Goal: Task Accomplishment & Management: Manage account settings

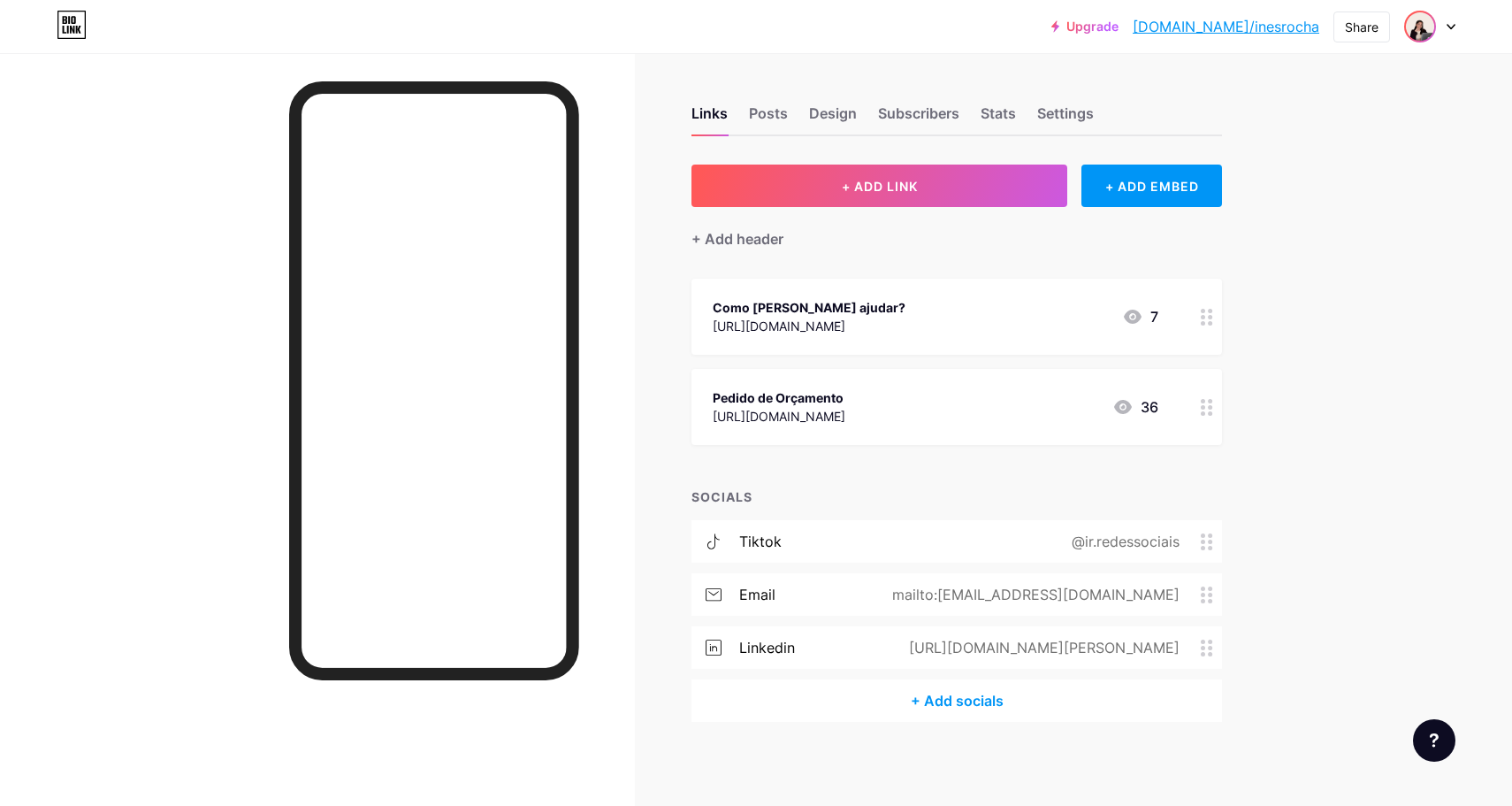
click at [1432, 34] on img at bounding box center [1419, 26] width 28 height 28
click at [1307, 250] on li "Logout" at bounding box center [1346, 248] width 219 height 48
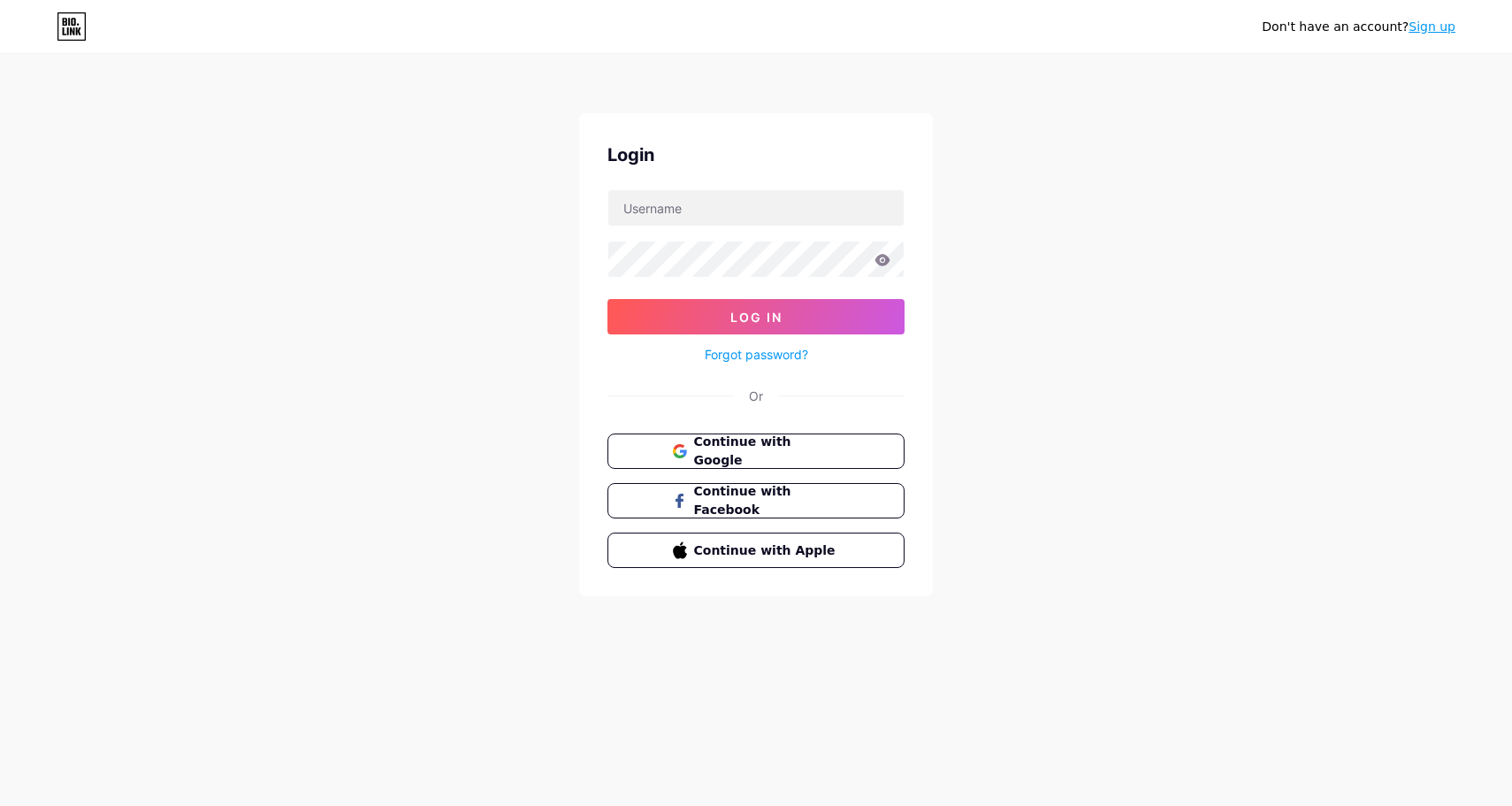
click at [1445, 27] on link "Sign up" at bounding box center [1432, 27] width 47 height 14
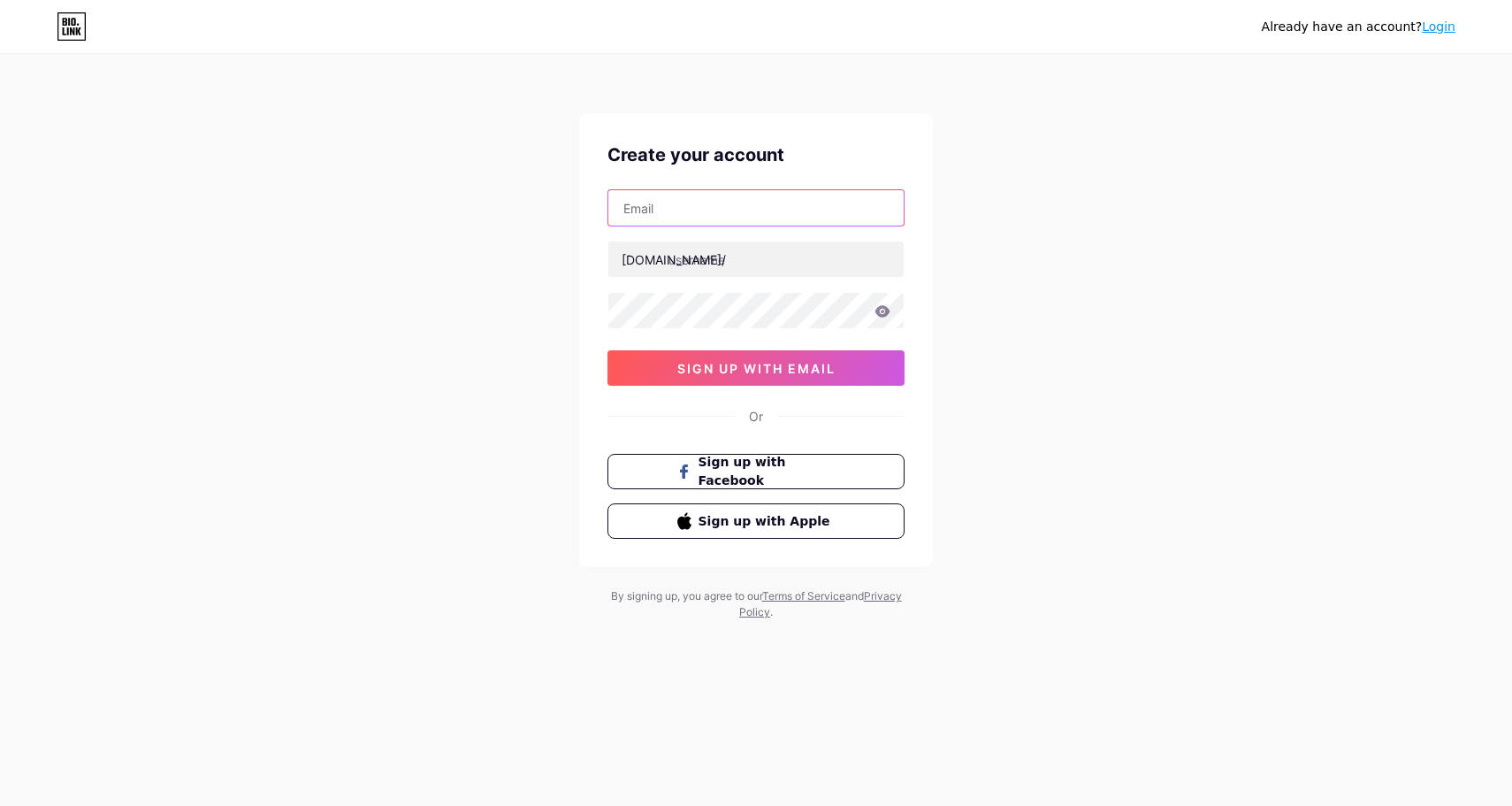
click at [740, 217] on input "text" at bounding box center [756, 207] width 295 height 35
click at [497, 416] on div "Already have an account? Login Create your account [DOMAIN_NAME]/ 0cAFcWeA7SEX2…" at bounding box center [756, 338] width 1512 height 676
click at [699, 218] on input "text" at bounding box center [756, 207] width 295 height 35
type input "m"
type input "[EMAIL_ADDRESS][DOMAIN_NAME]"
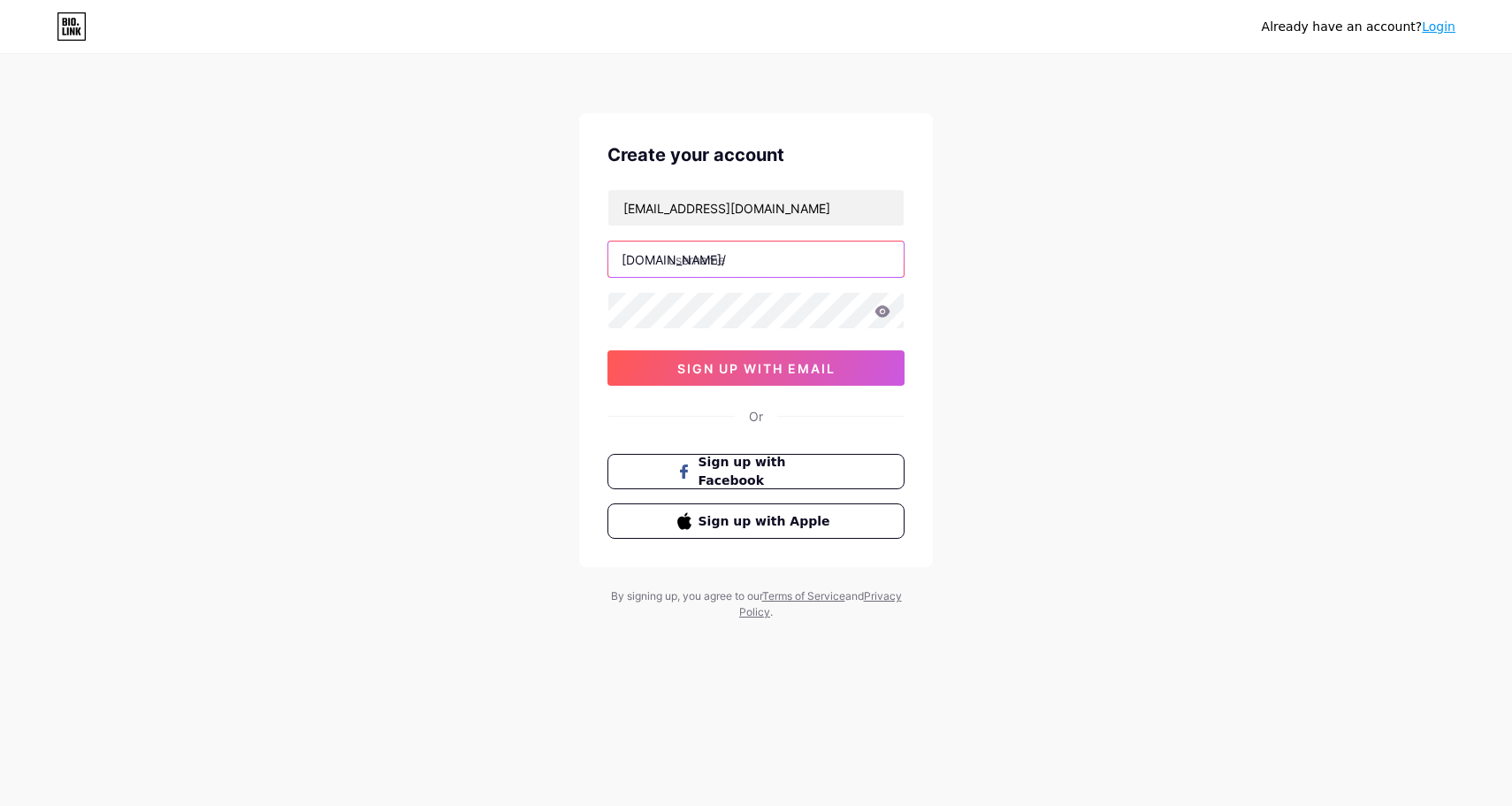
click at [720, 246] on input "text" at bounding box center [756, 258] width 295 height 35
type input "anamoreirastudio"
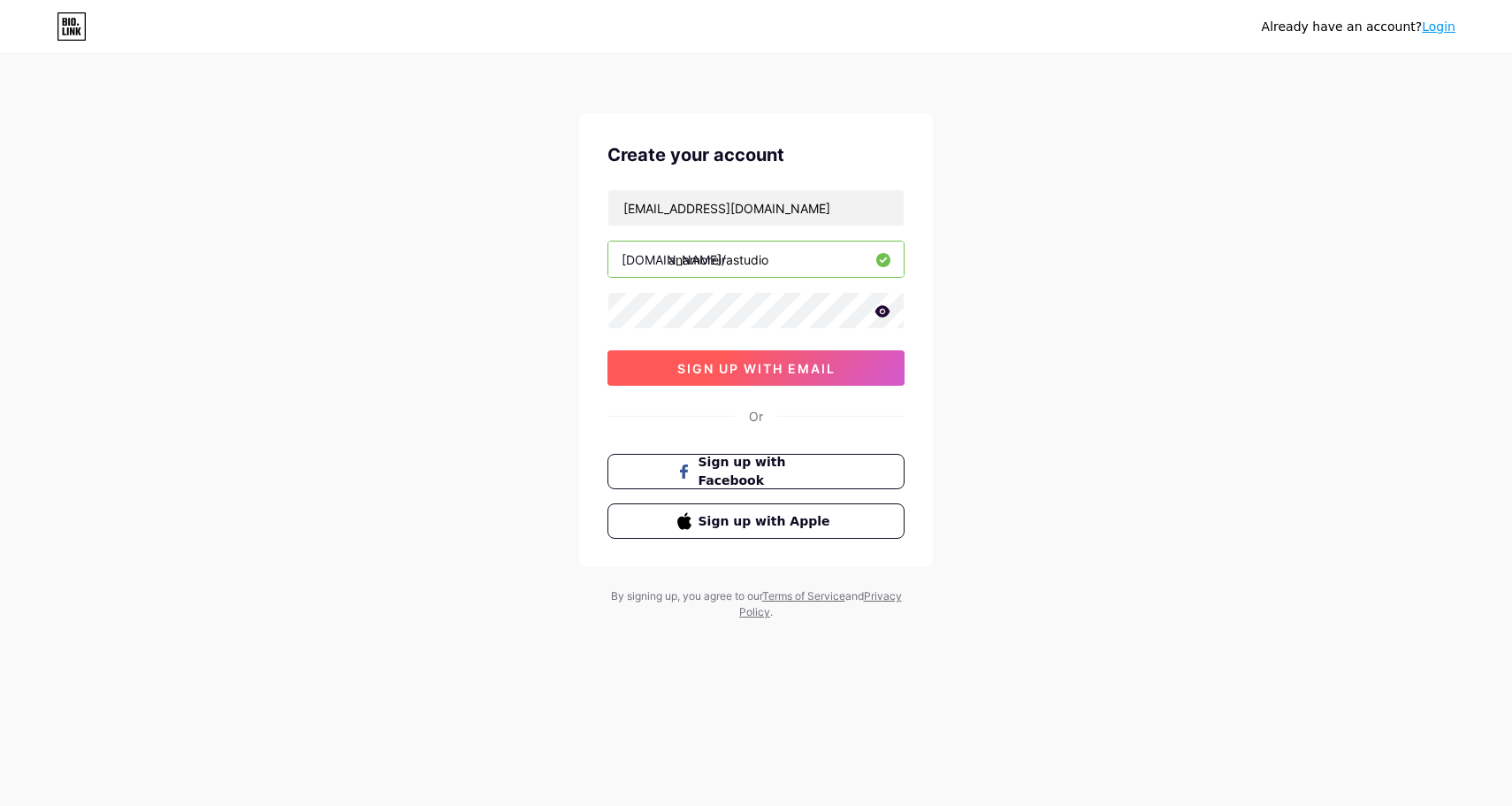
click at [716, 365] on span "sign up with email" at bounding box center [756, 368] width 158 height 15
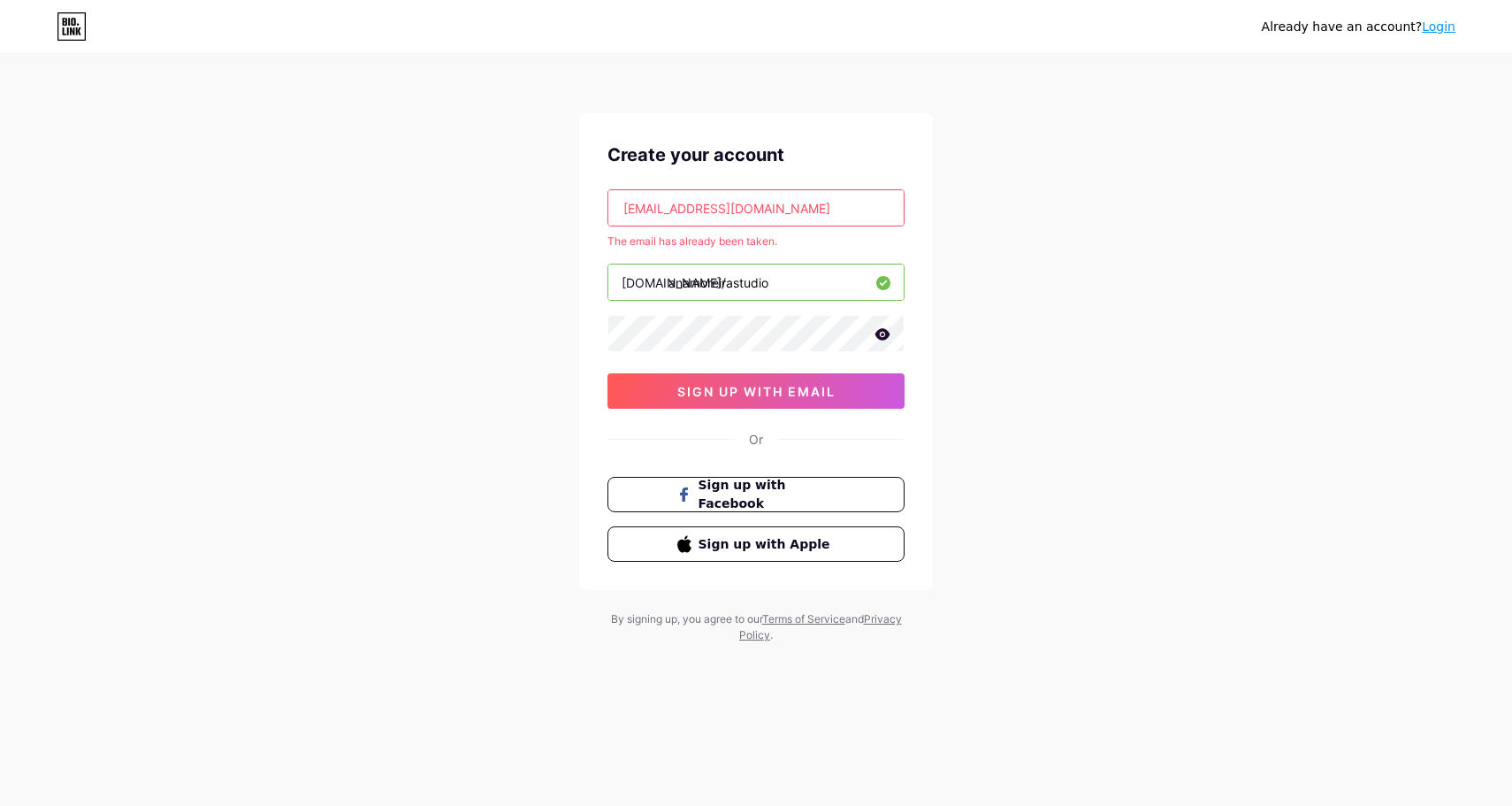
click at [769, 209] on input "[EMAIL_ADDRESS][DOMAIN_NAME]" at bounding box center [756, 207] width 295 height 35
paste input "anamoreirastudio2022"
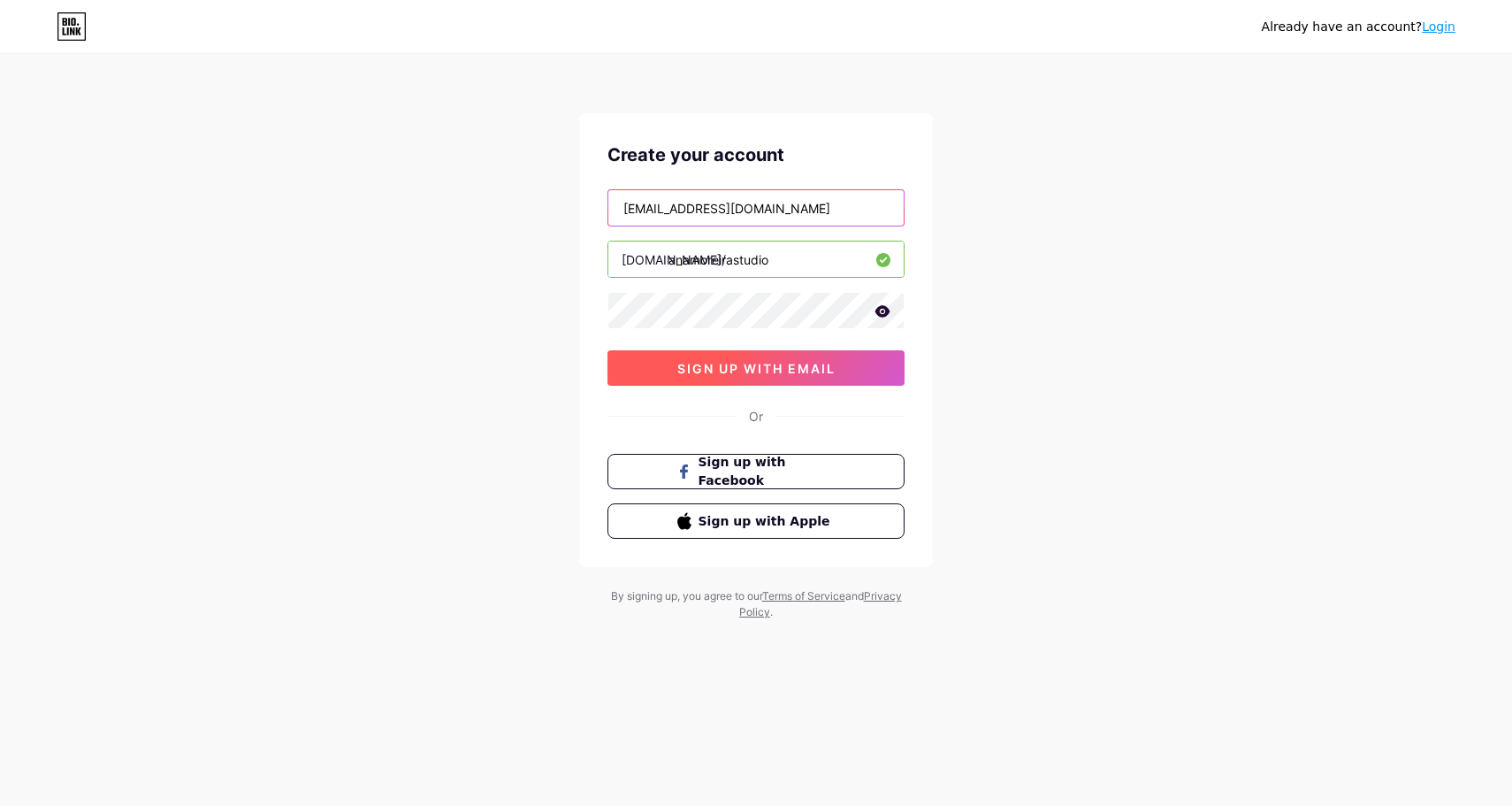
type input "[EMAIL_ADDRESS][DOMAIN_NAME]"
click at [762, 364] on span "sign up with email" at bounding box center [756, 368] width 158 height 15
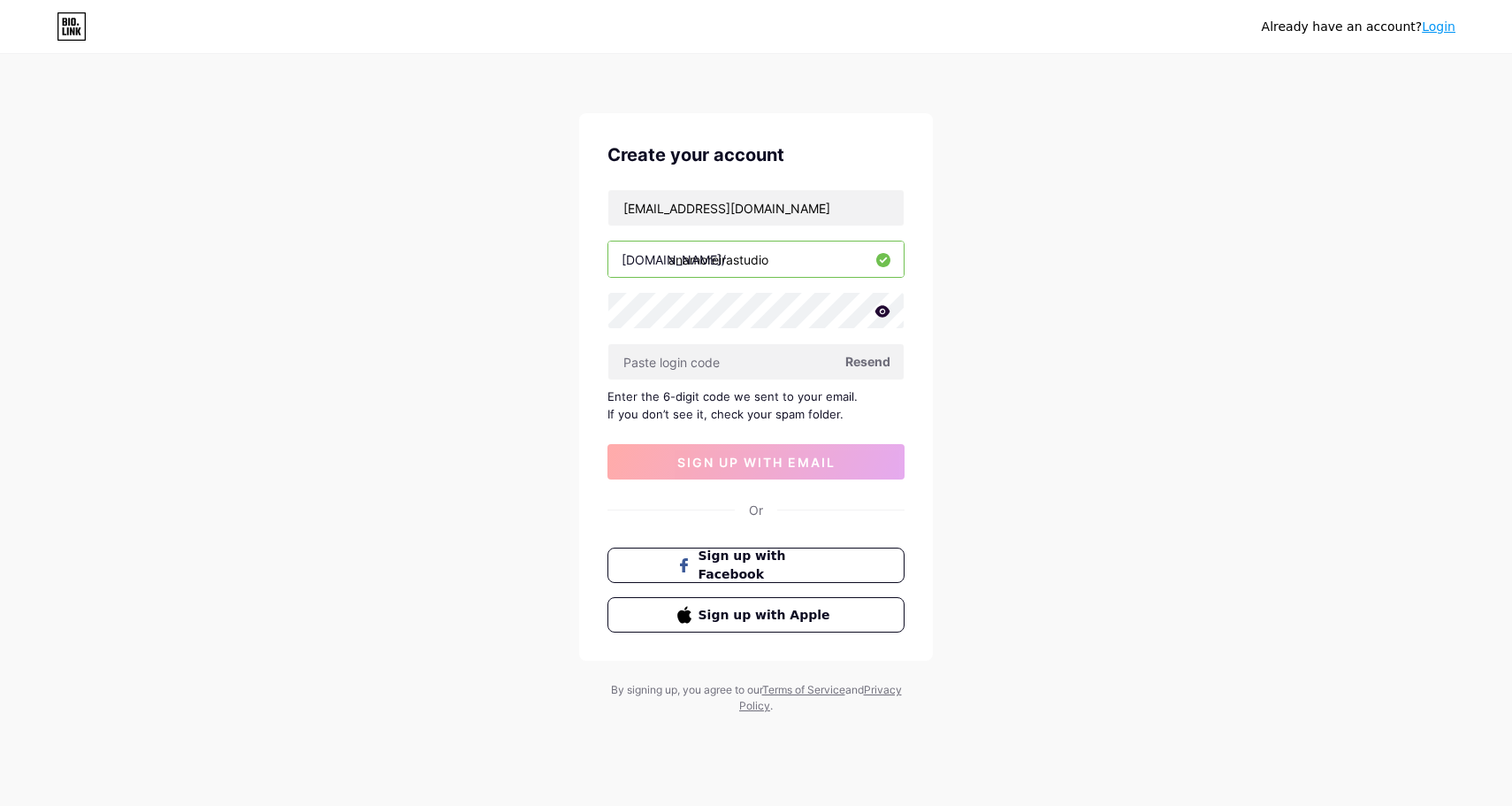
click at [890, 313] on icon at bounding box center [882, 311] width 16 height 13
click at [723, 359] on input "text" at bounding box center [756, 361] width 295 height 35
click at [715, 357] on input "text" at bounding box center [756, 361] width 295 height 35
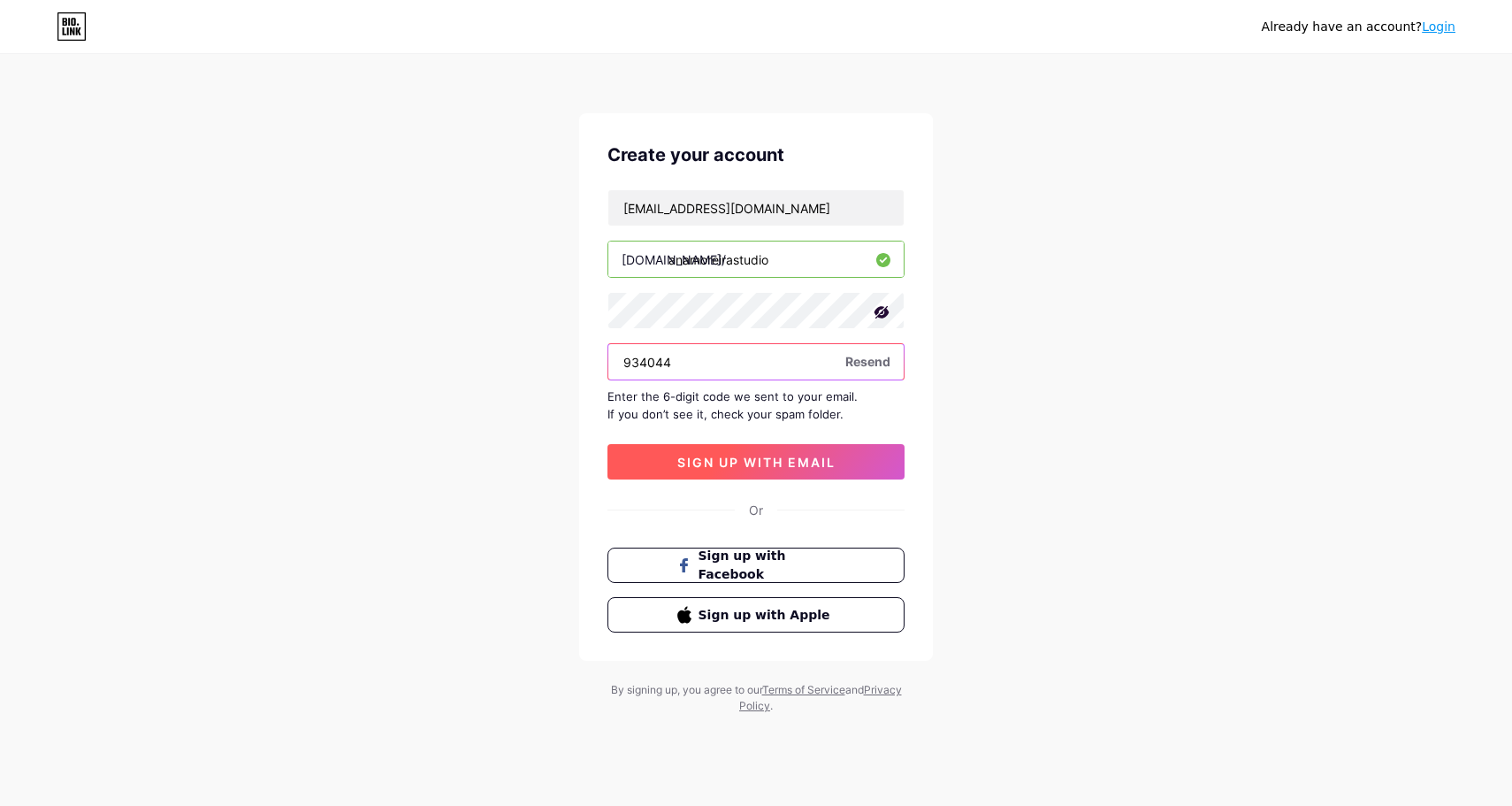
type input "934044"
click at [873, 450] on button "sign up with email" at bounding box center [756, 461] width 297 height 35
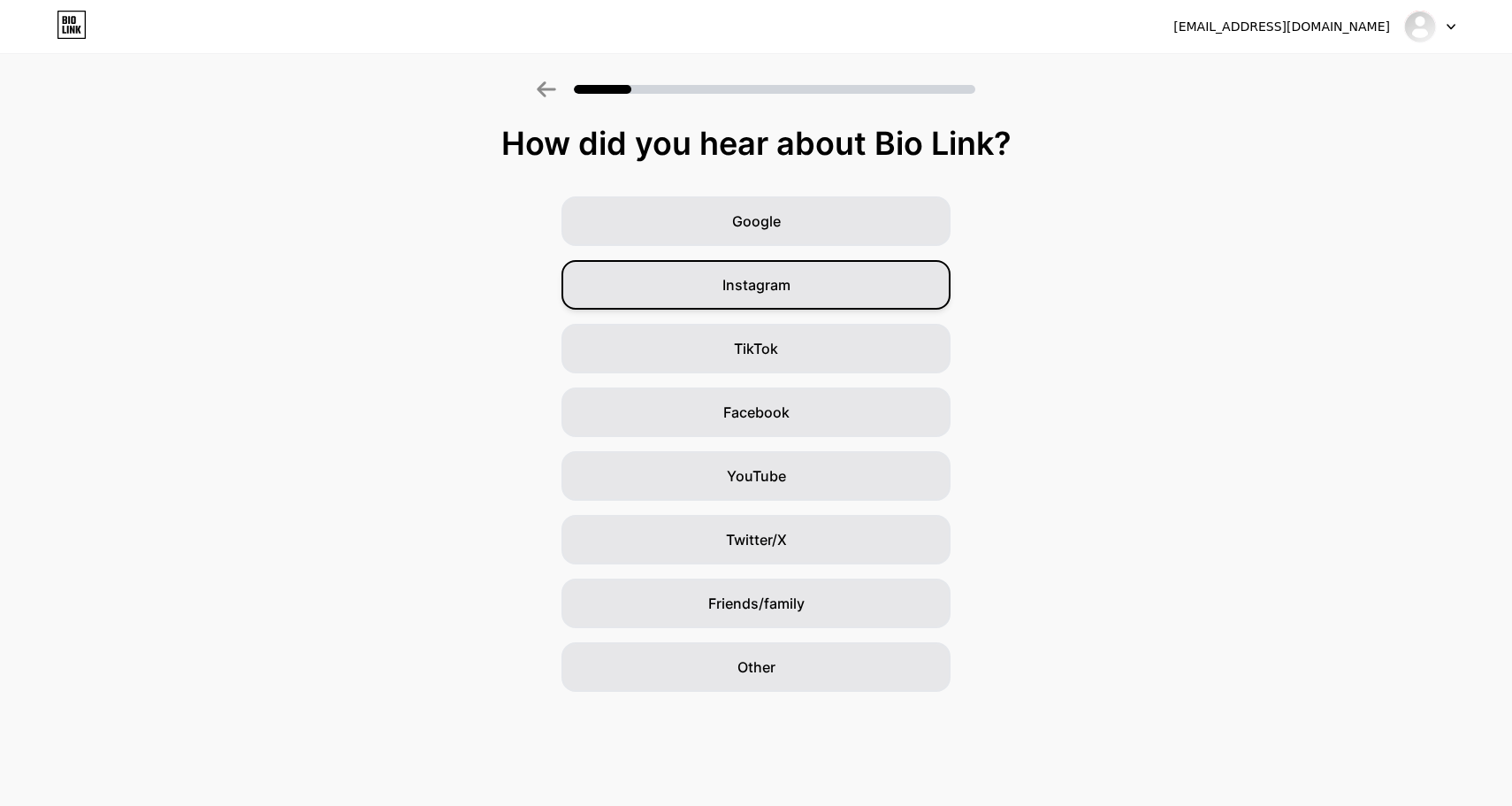
click at [845, 287] on div "Instagram" at bounding box center [756, 284] width 389 height 49
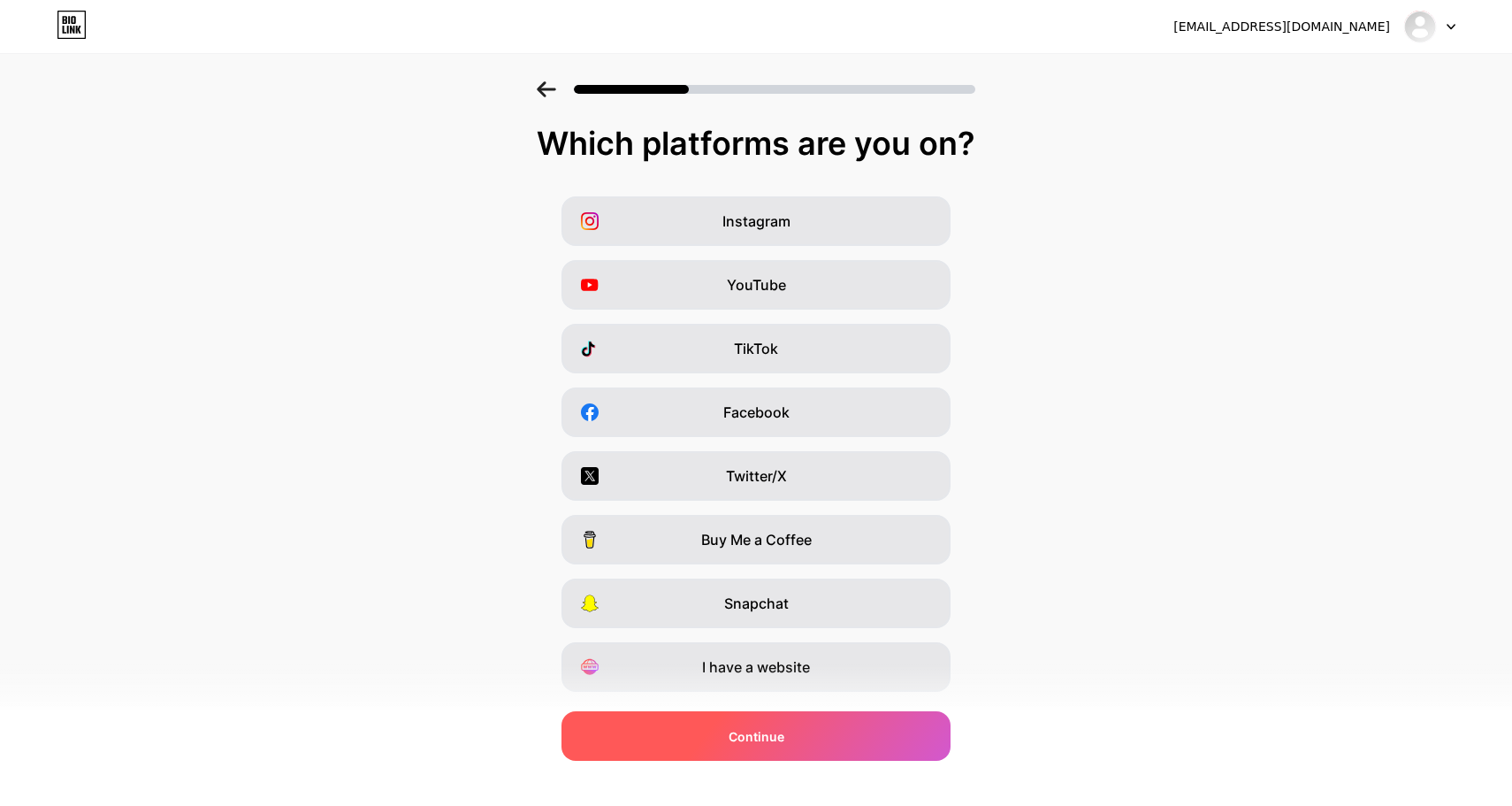
click at [803, 735] on div "Continue" at bounding box center [756, 736] width 389 height 49
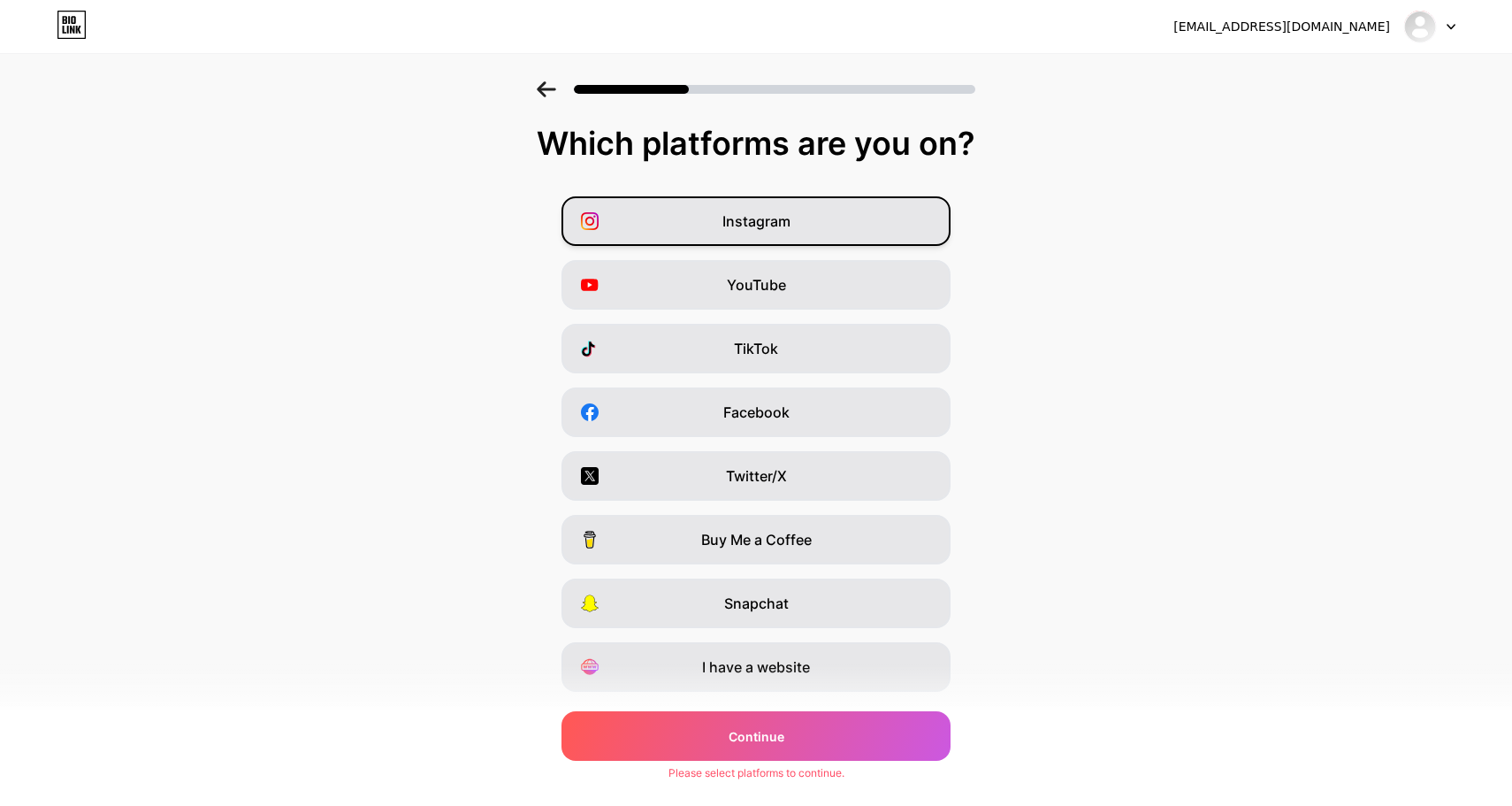
click at [785, 210] on span "Instagram" at bounding box center [756, 221] width 68 height 22
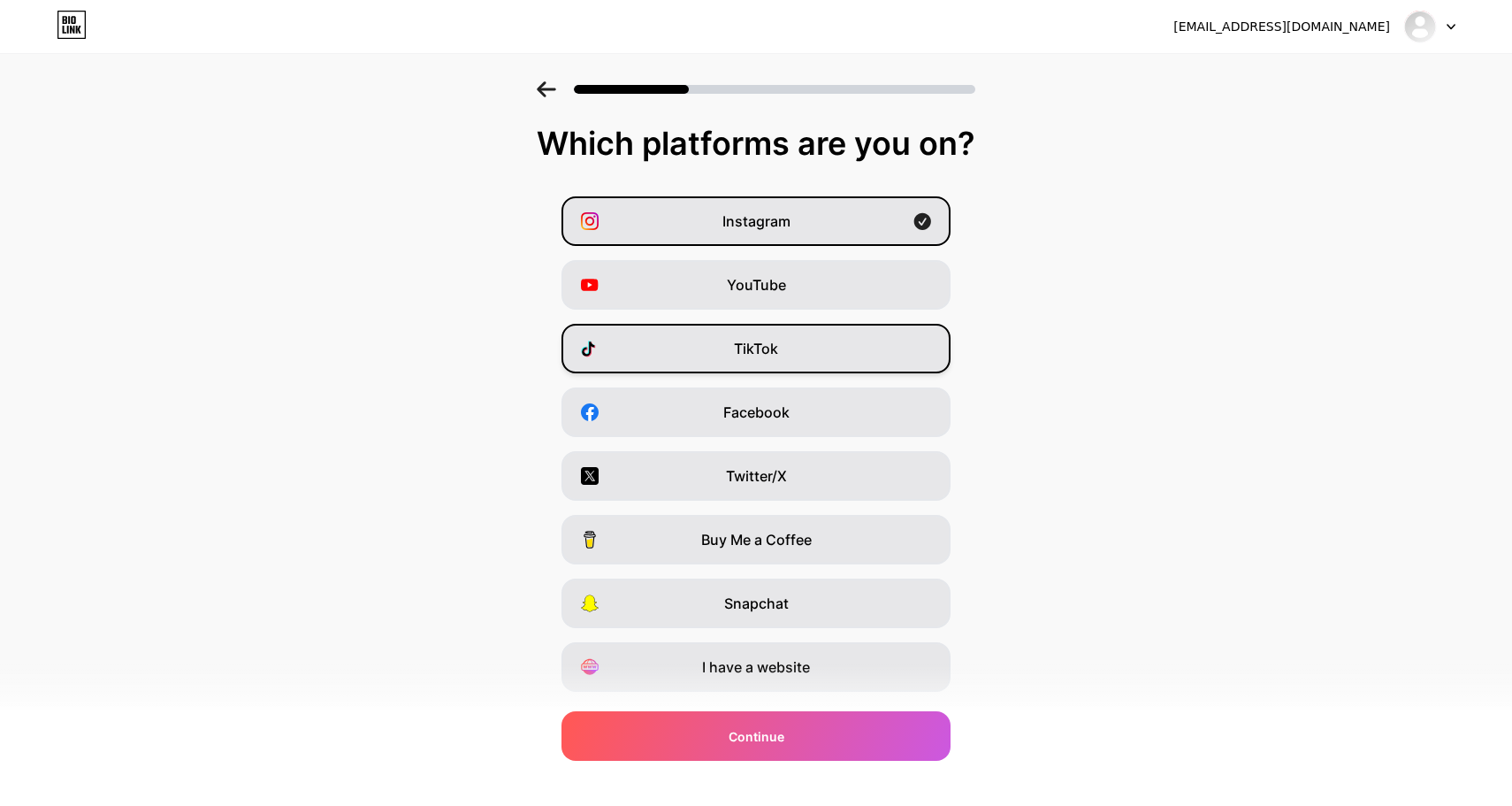
click at [815, 358] on div "TikTok" at bounding box center [756, 348] width 389 height 49
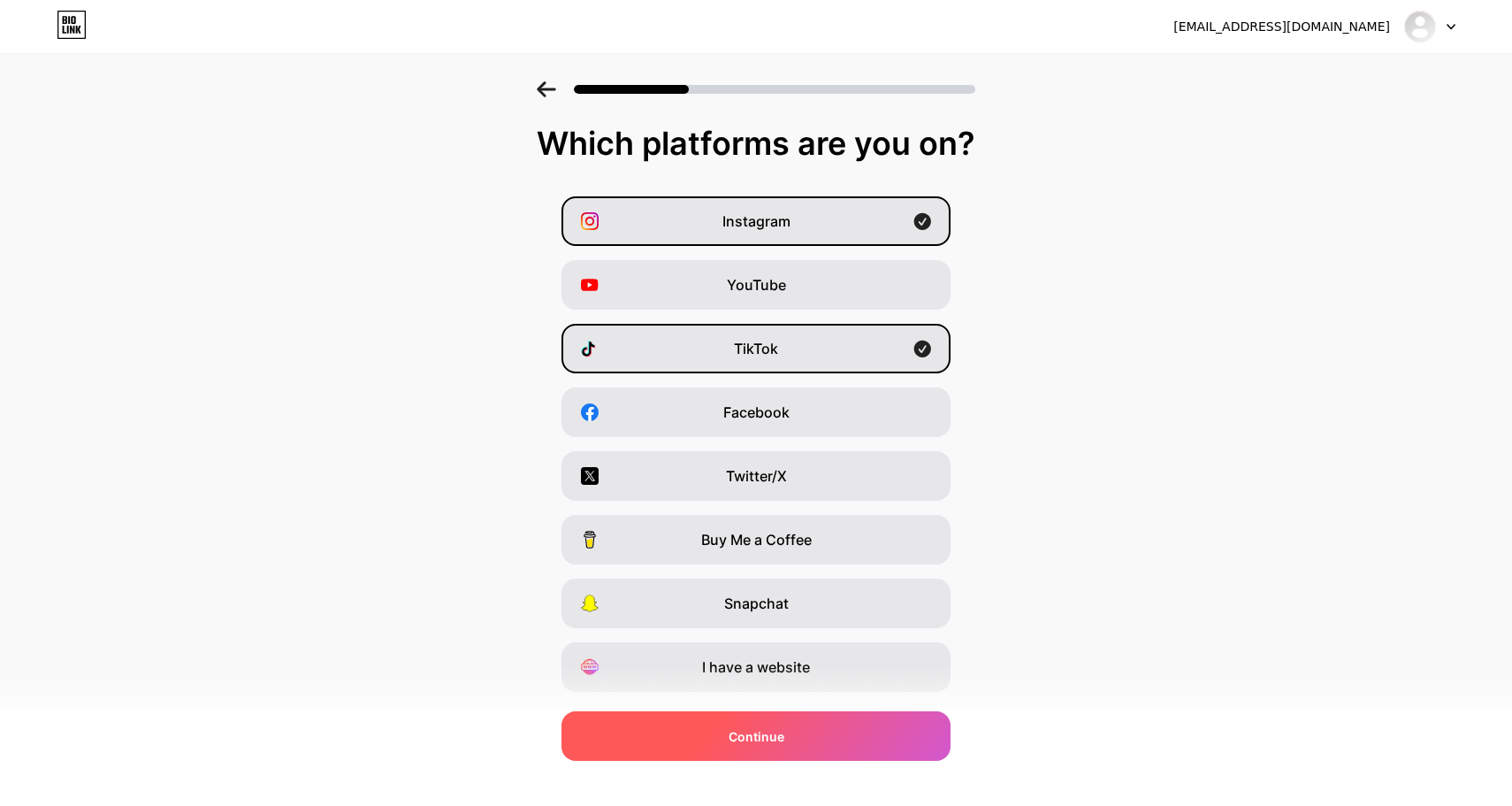
click at [781, 731] on span "Continue" at bounding box center [756, 736] width 56 height 19
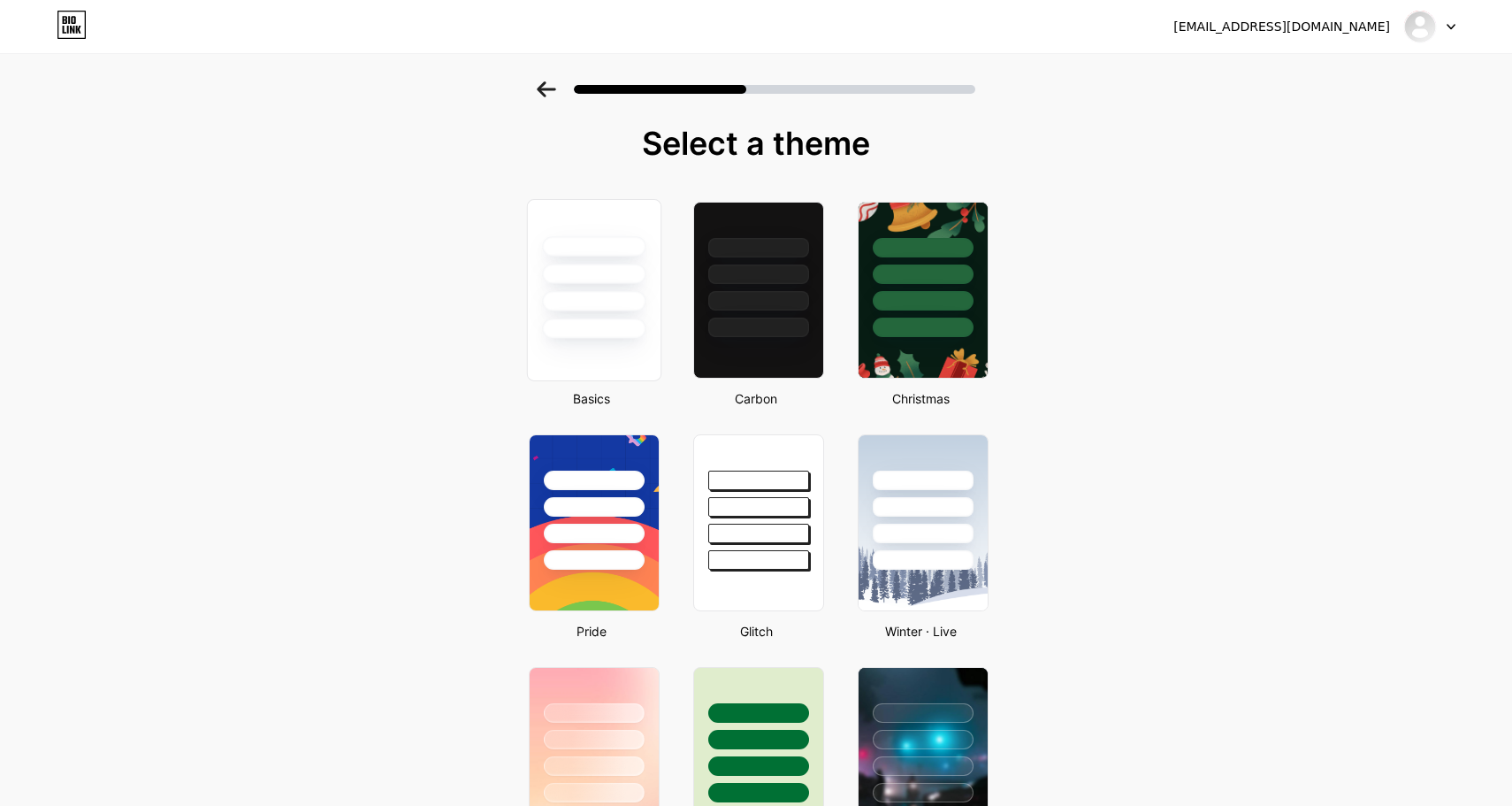
scroll to position [-1, 0]
click at [651, 308] on div at bounding box center [594, 269] width 132 height 139
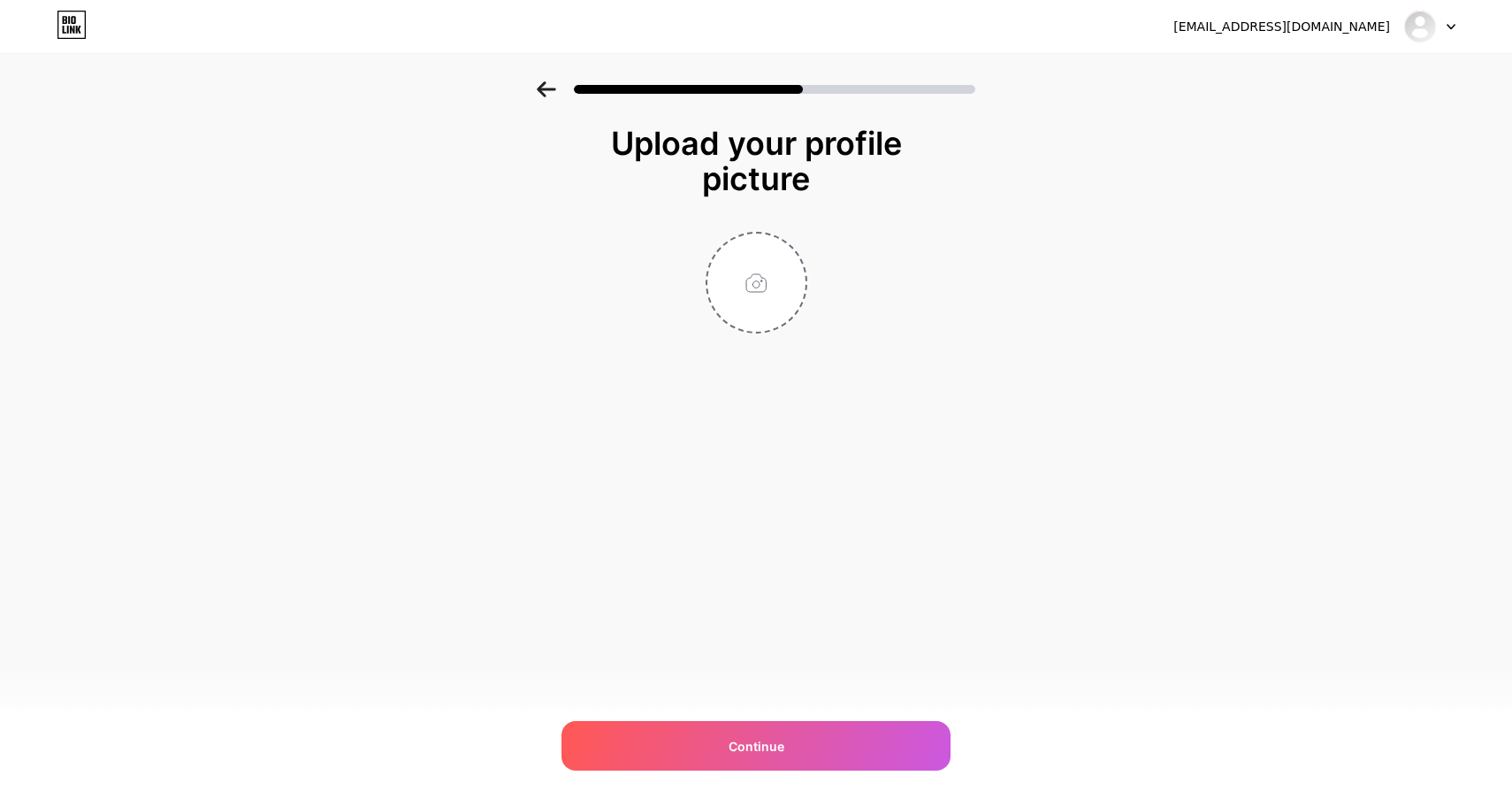
scroll to position [0, 0]
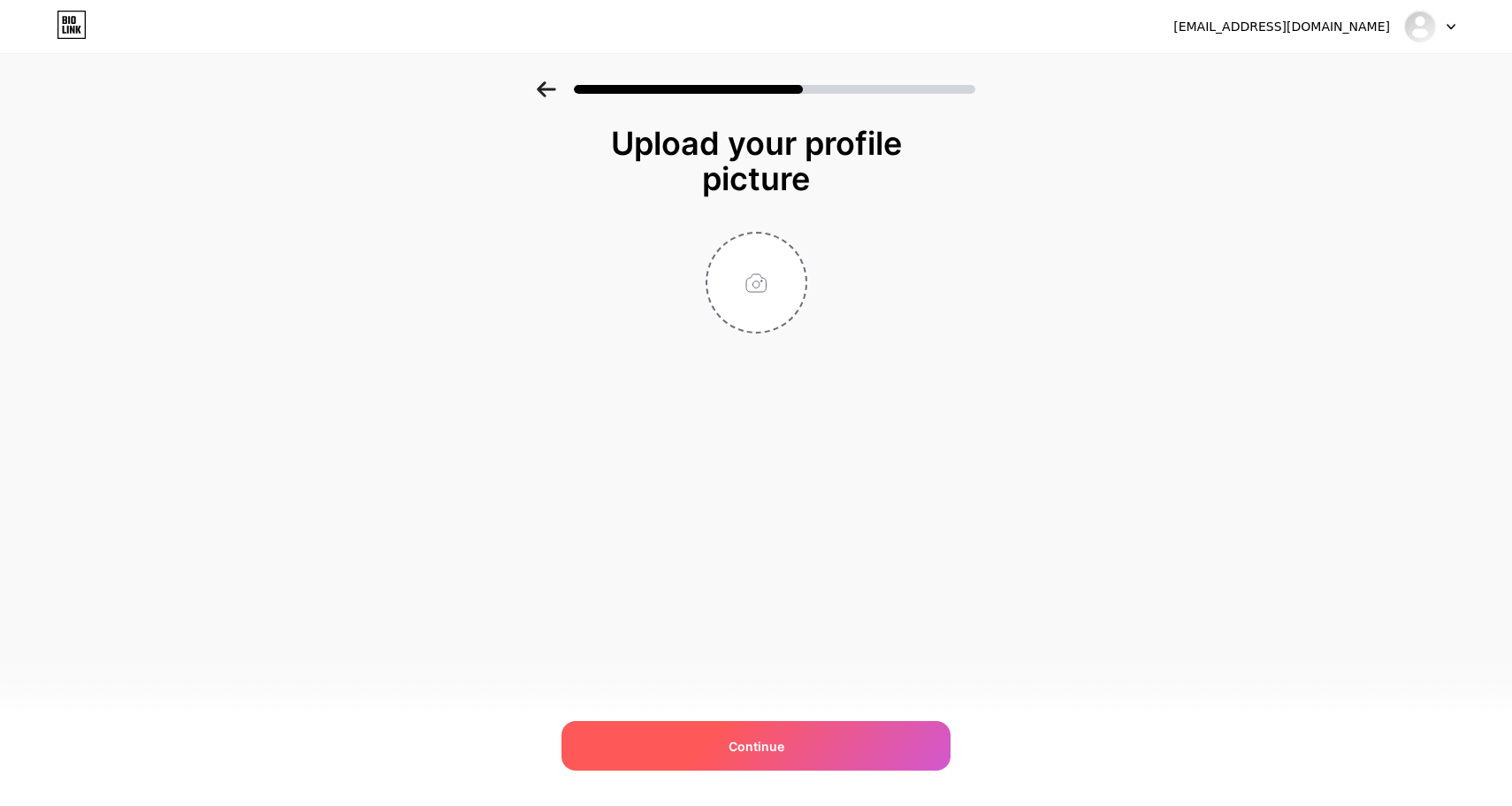
click at [770, 734] on div "Continue" at bounding box center [756, 745] width 389 height 49
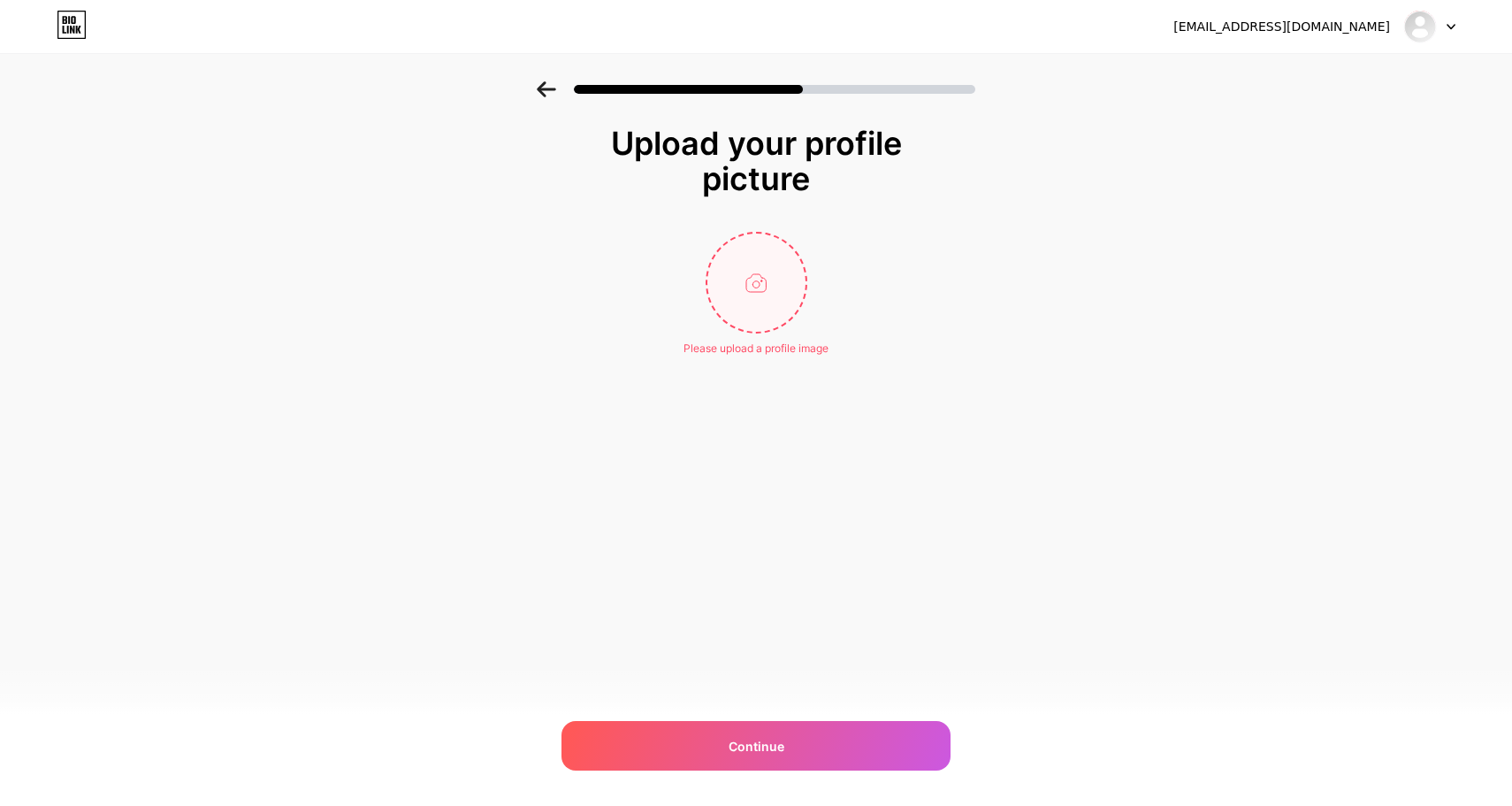
click at [765, 300] on input "file" at bounding box center [756, 282] width 98 height 98
type input "C:\fakepath\WhatsApp Image [DATE] 22.18.38.jpeg"
click at [757, 312] on img at bounding box center [756, 282] width 102 height 102
drag, startPoint x: 757, startPoint y: 312, endPoint x: 756, endPoint y: 348, distance: 36.0
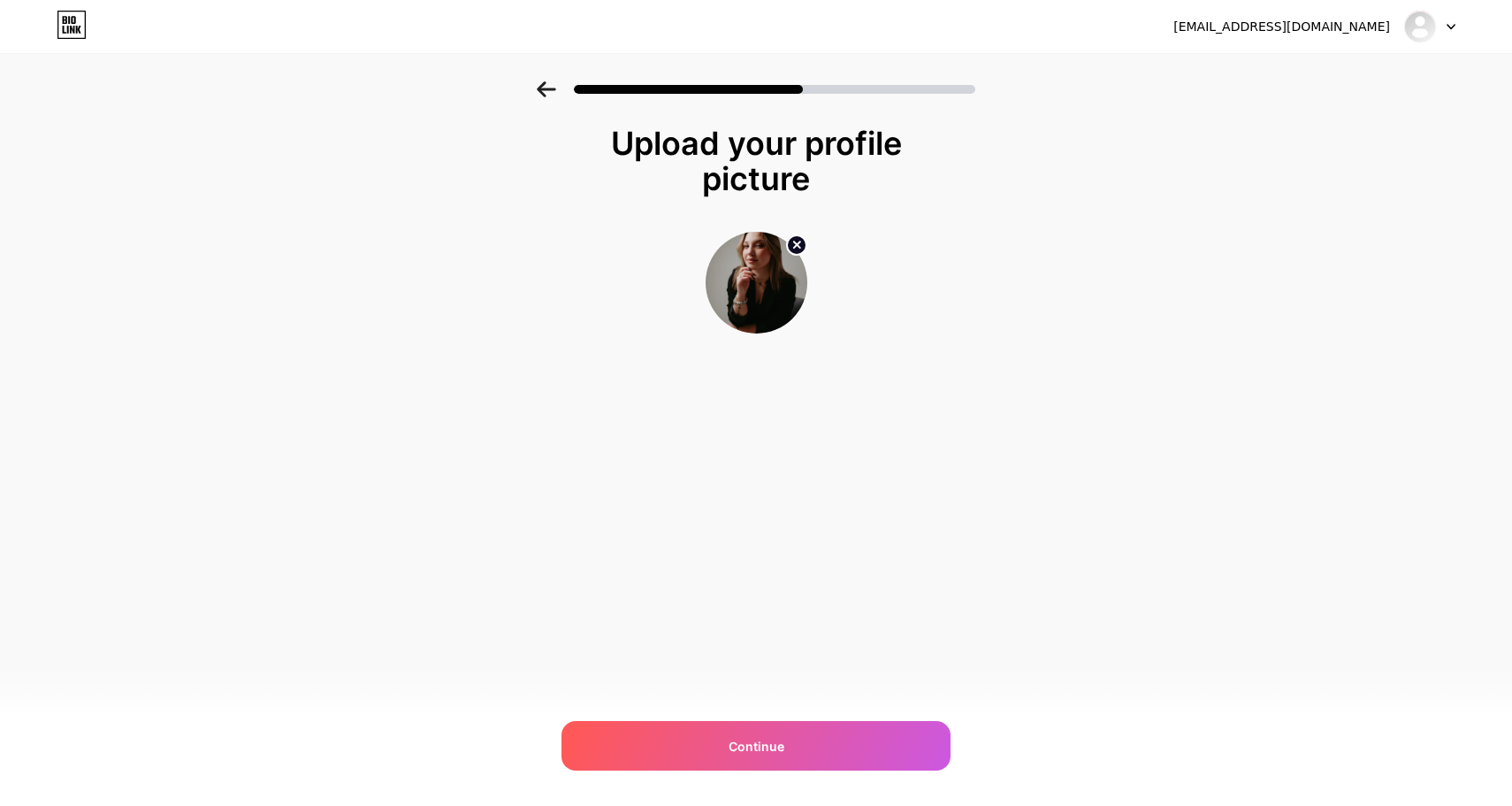
click at [756, 348] on div "Upload your profile picture Continue" at bounding box center [756, 273] width 353 height 296
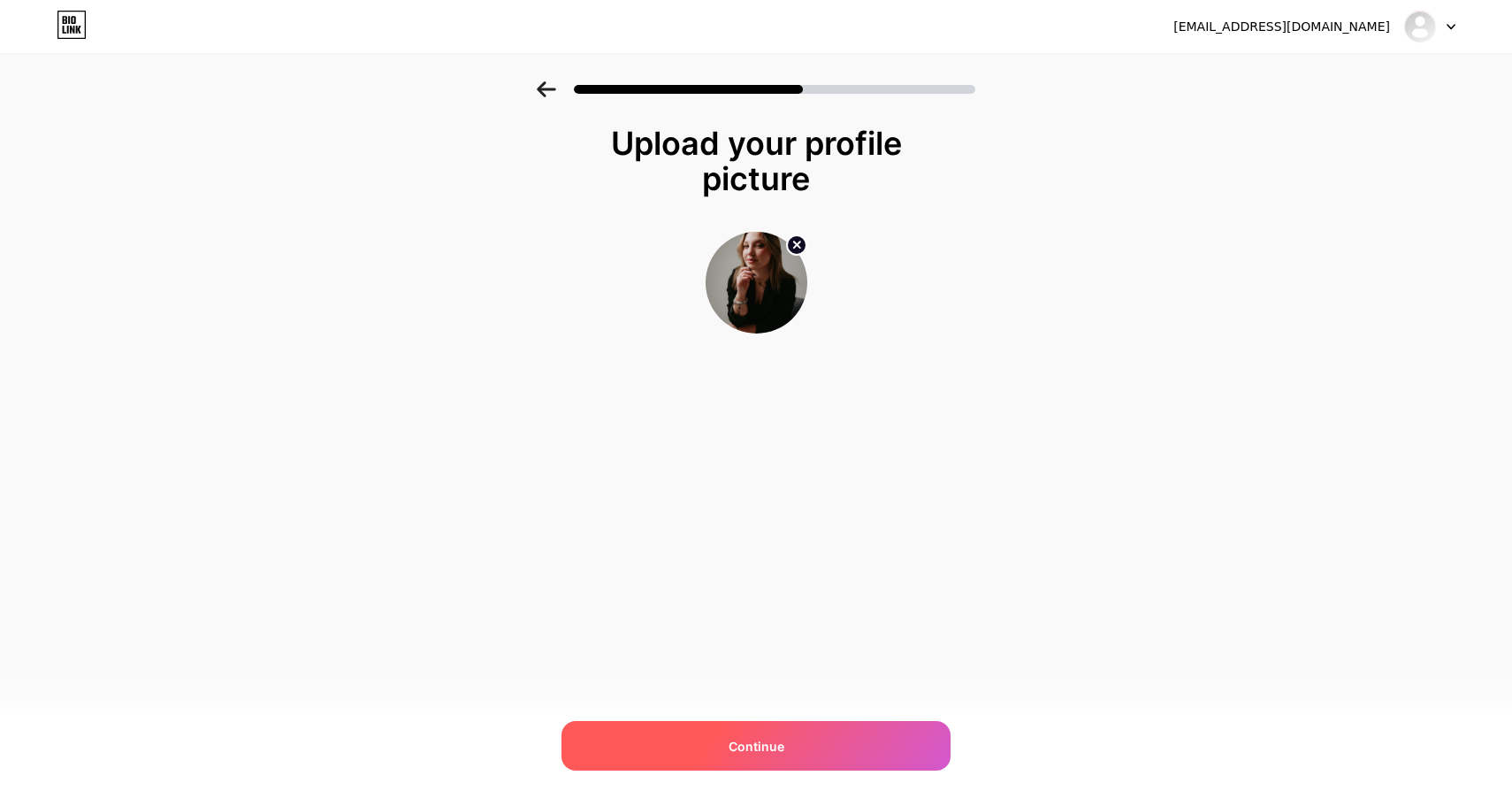
click at [753, 742] on span "Continue" at bounding box center [756, 746] width 56 height 19
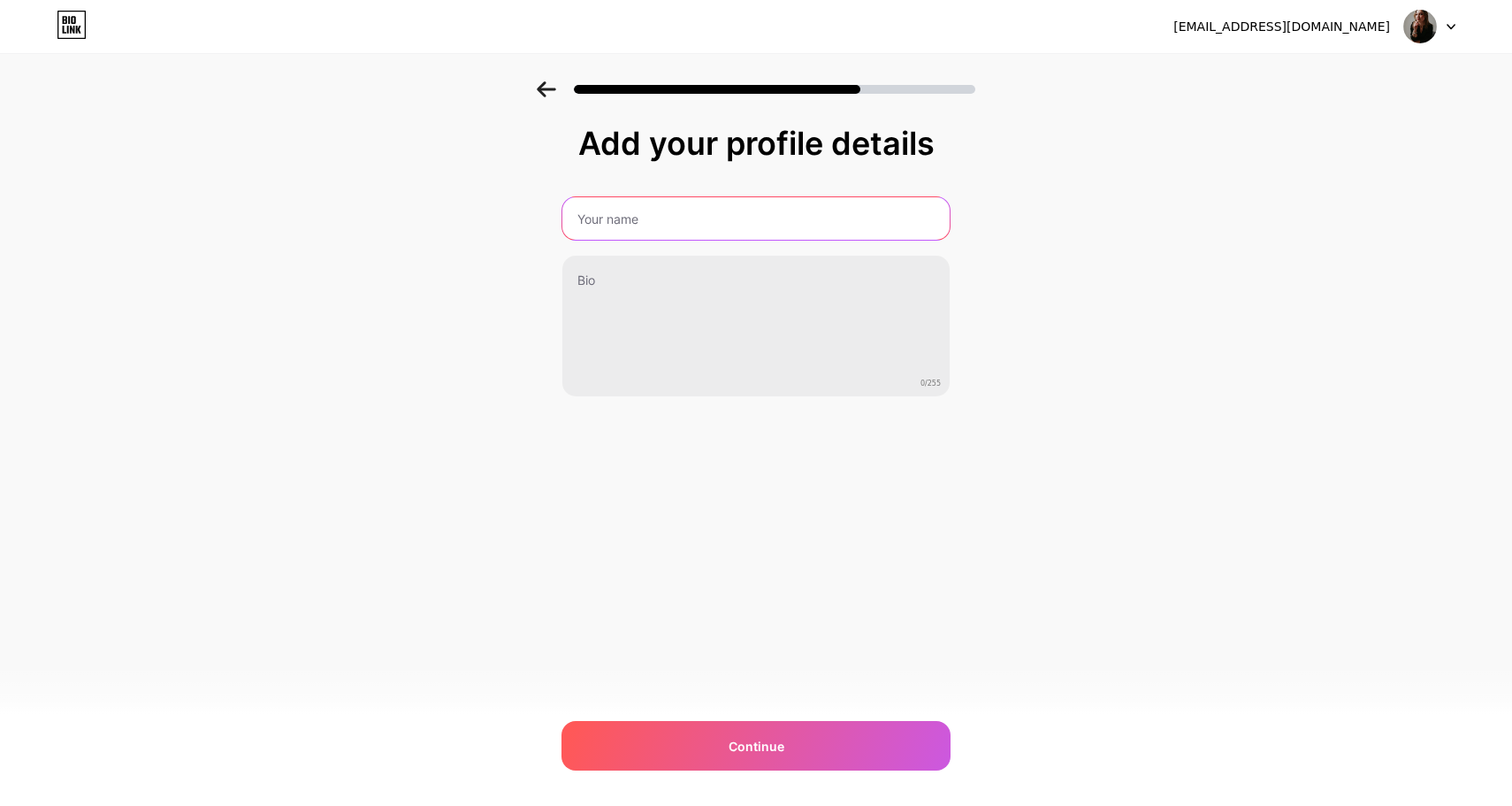
click at [744, 215] on input "text" at bounding box center [756, 218] width 388 height 42
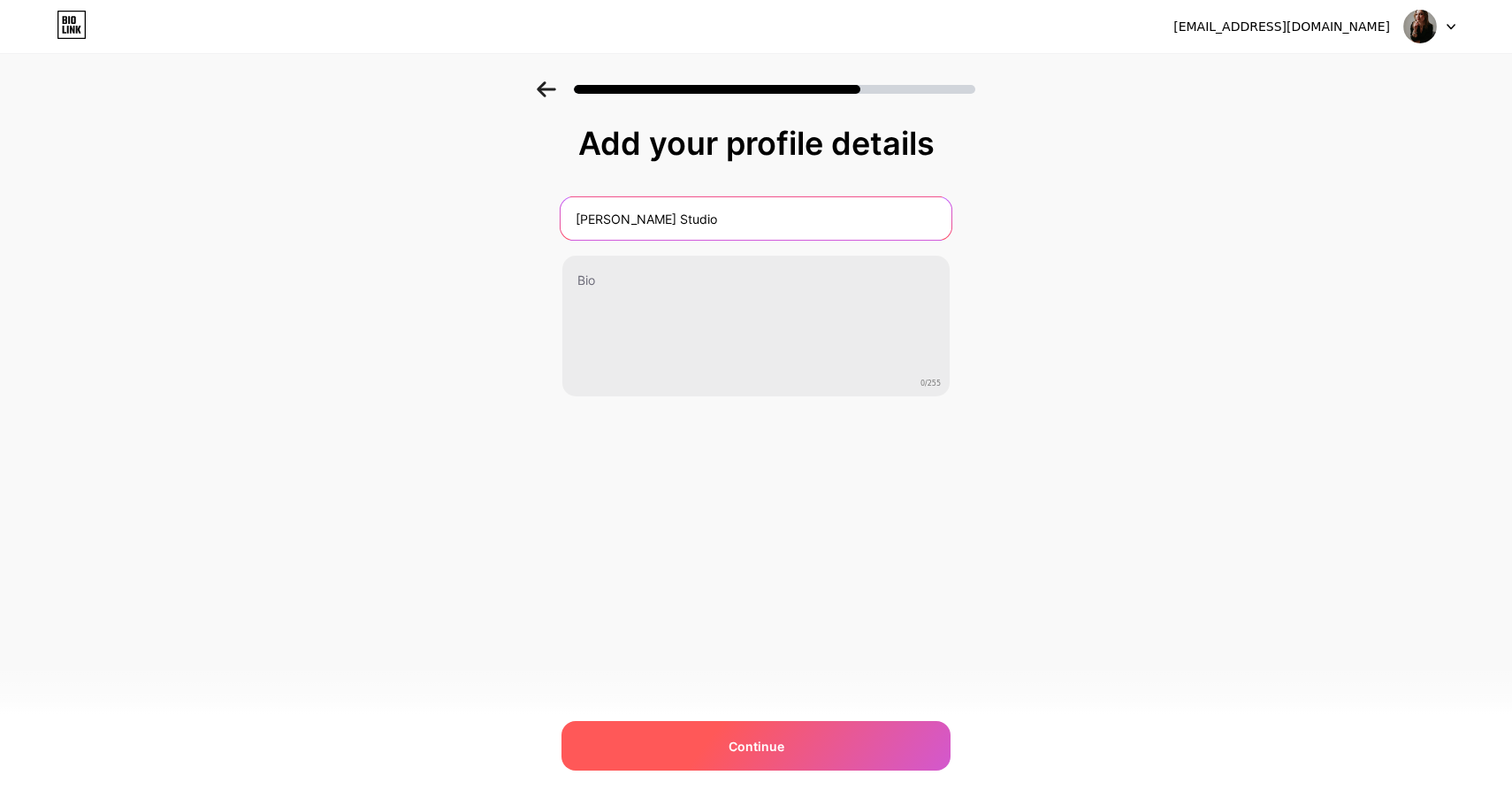
type input "[PERSON_NAME] Studio"
click at [810, 725] on div "Continue" at bounding box center [756, 745] width 389 height 49
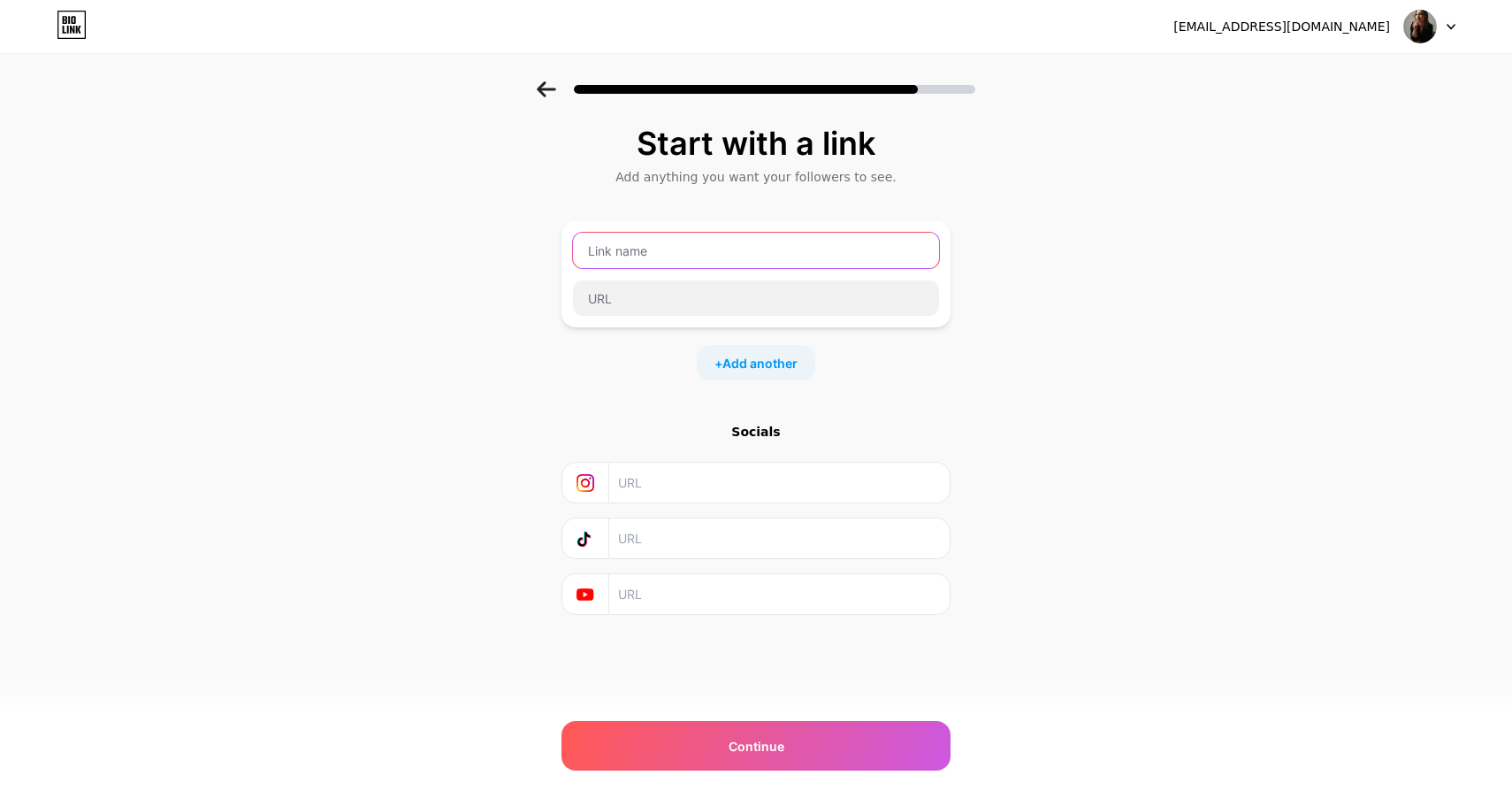
click at [729, 255] on input "text" at bounding box center [756, 250] width 366 height 35
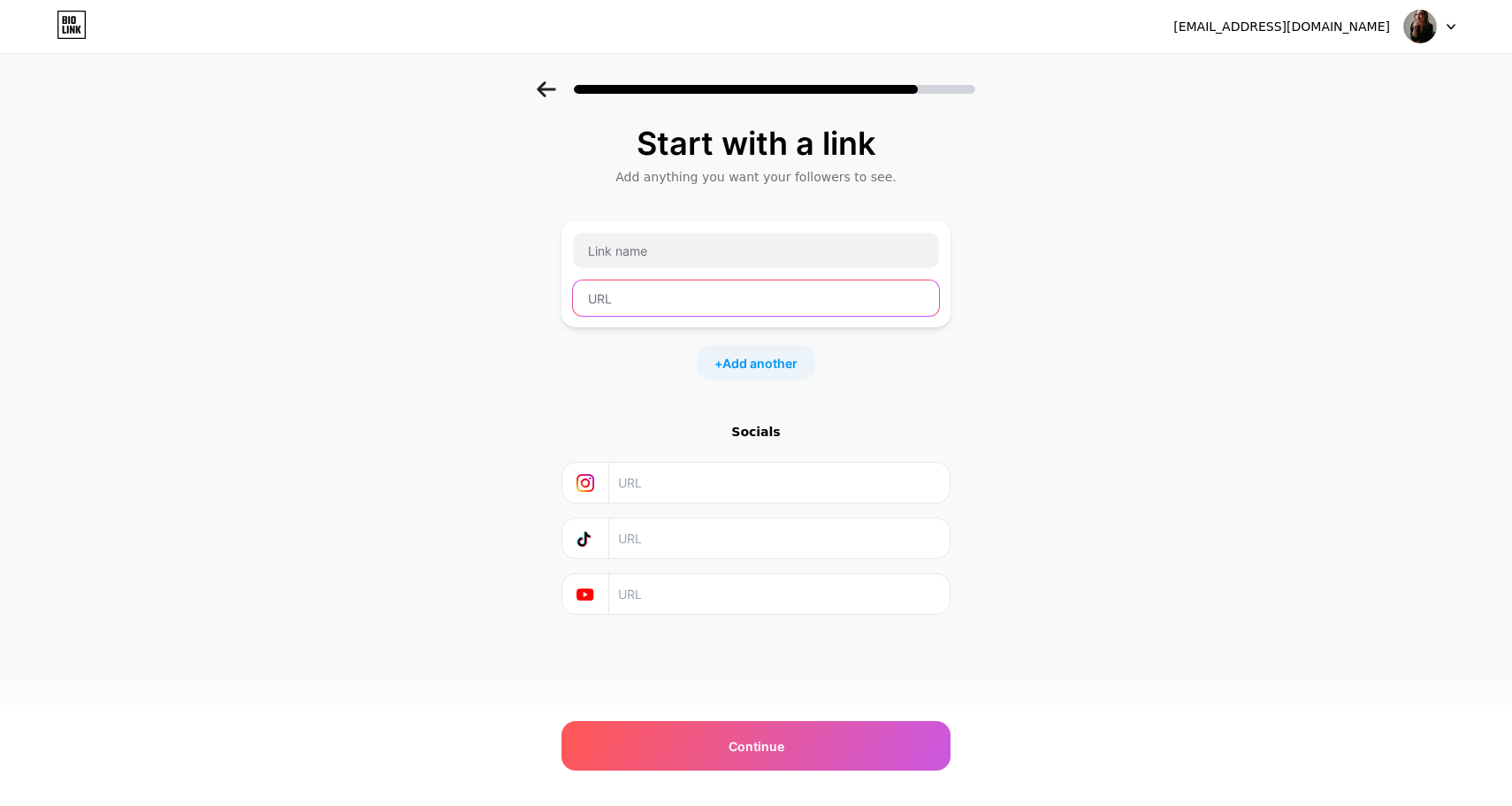
click at [736, 291] on input "text" at bounding box center [756, 298] width 366 height 35
paste input "[URL][DOMAIN_NAME][PERSON_NAME][DOMAIN_NAME][PERSON_NAME]"
type input "[URL][DOMAIN_NAME][PERSON_NAME][DOMAIN_NAME][PERSON_NAME]"
click at [737, 270] on div "[URL][DOMAIN_NAME][PERSON_NAME][DOMAIN_NAME][PERSON_NAME]" at bounding box center [756, 274] width 368 height 85
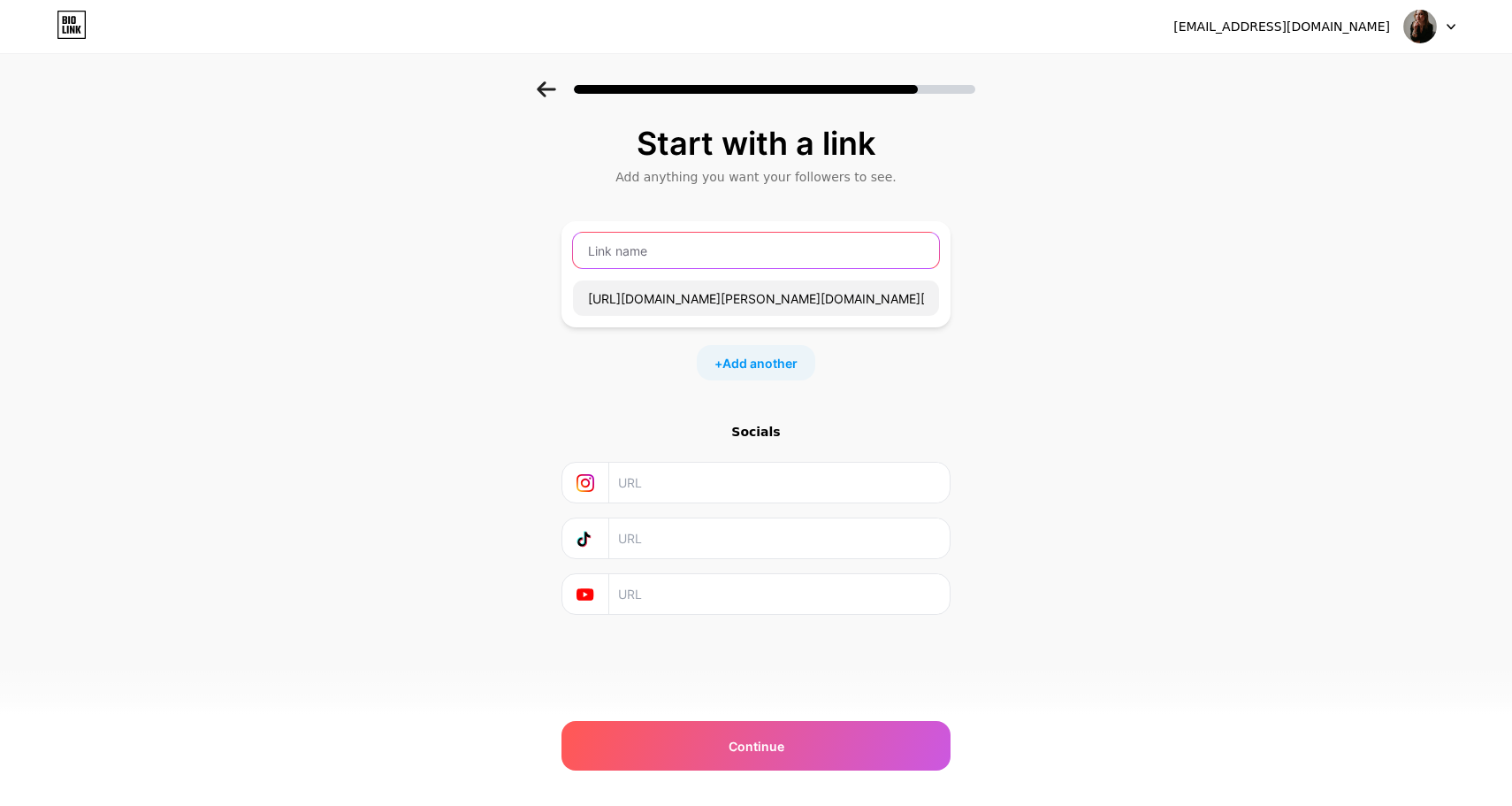
click at [735, 266] on input "text" at bounding box center [756, 250] width 366 height 35
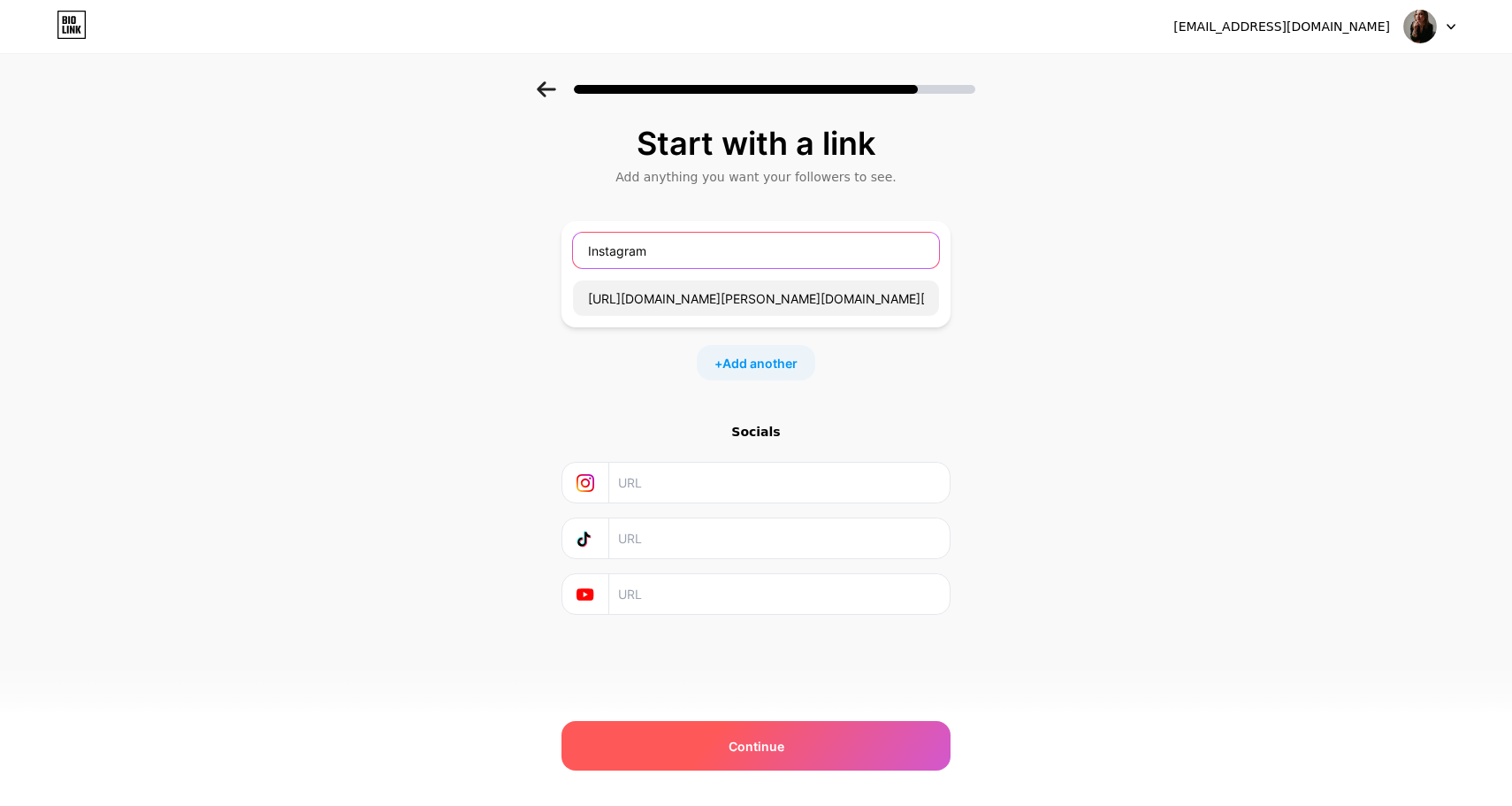
type input "Instagram"
click at [784, 729] on div "Continue" at bounding box center [756, 745] width 389 height 49
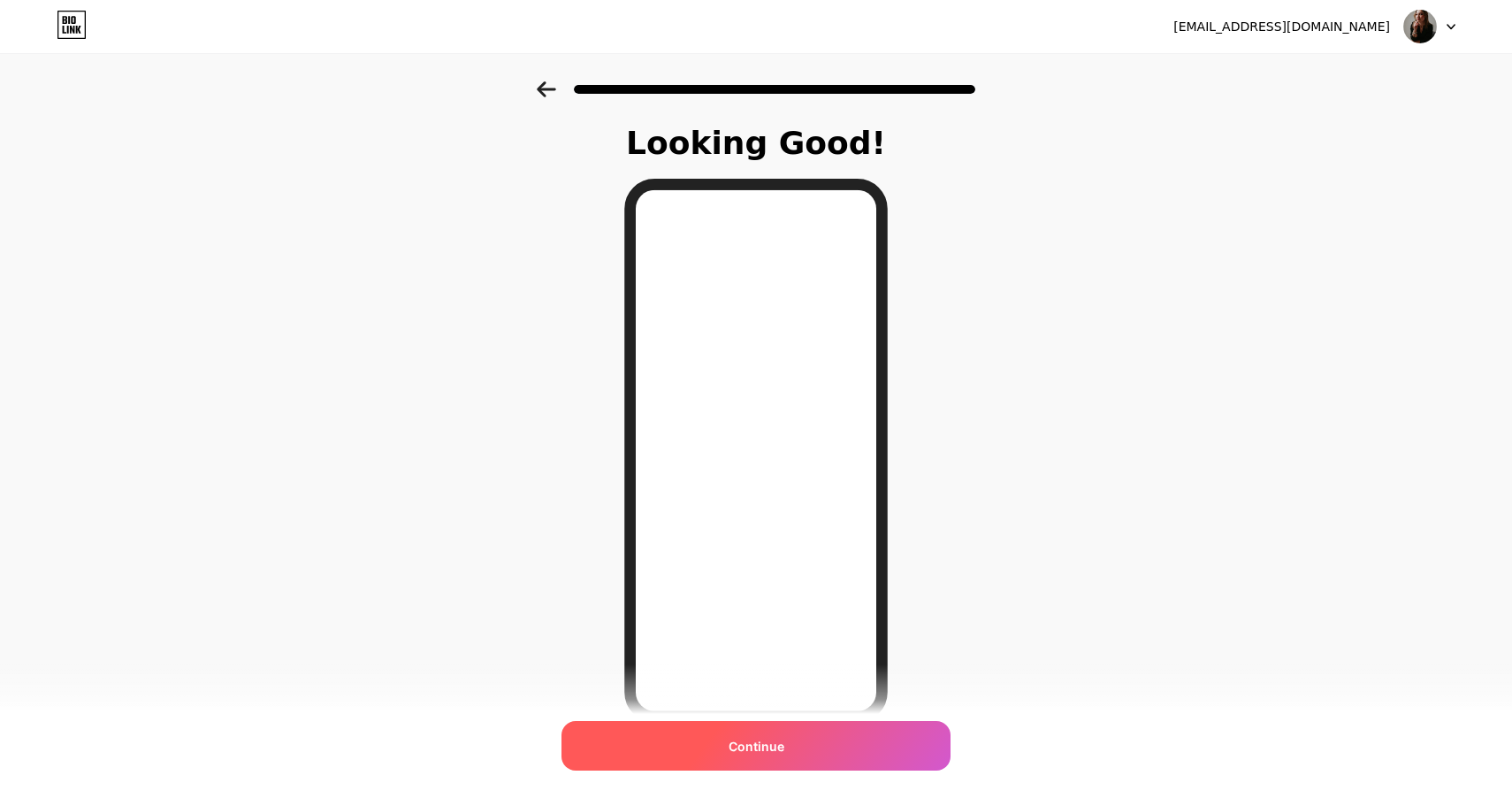
click at [840, 739] on div "Continue" at bounding box center [756, 745] width 389 height 49
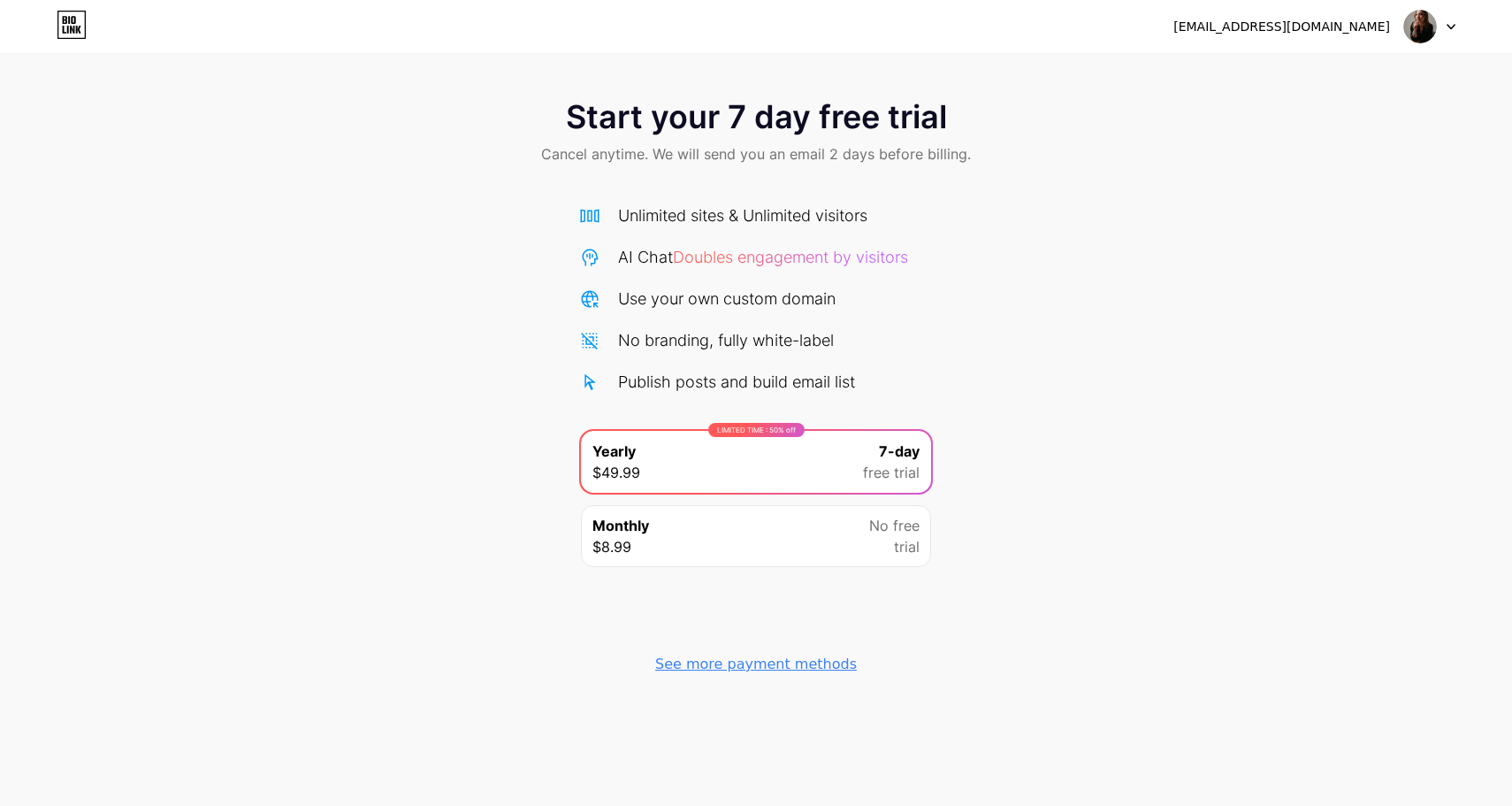
click at [799, 662] on div "See more payment methods" at bounding box center [756, 665] width 201 height 22
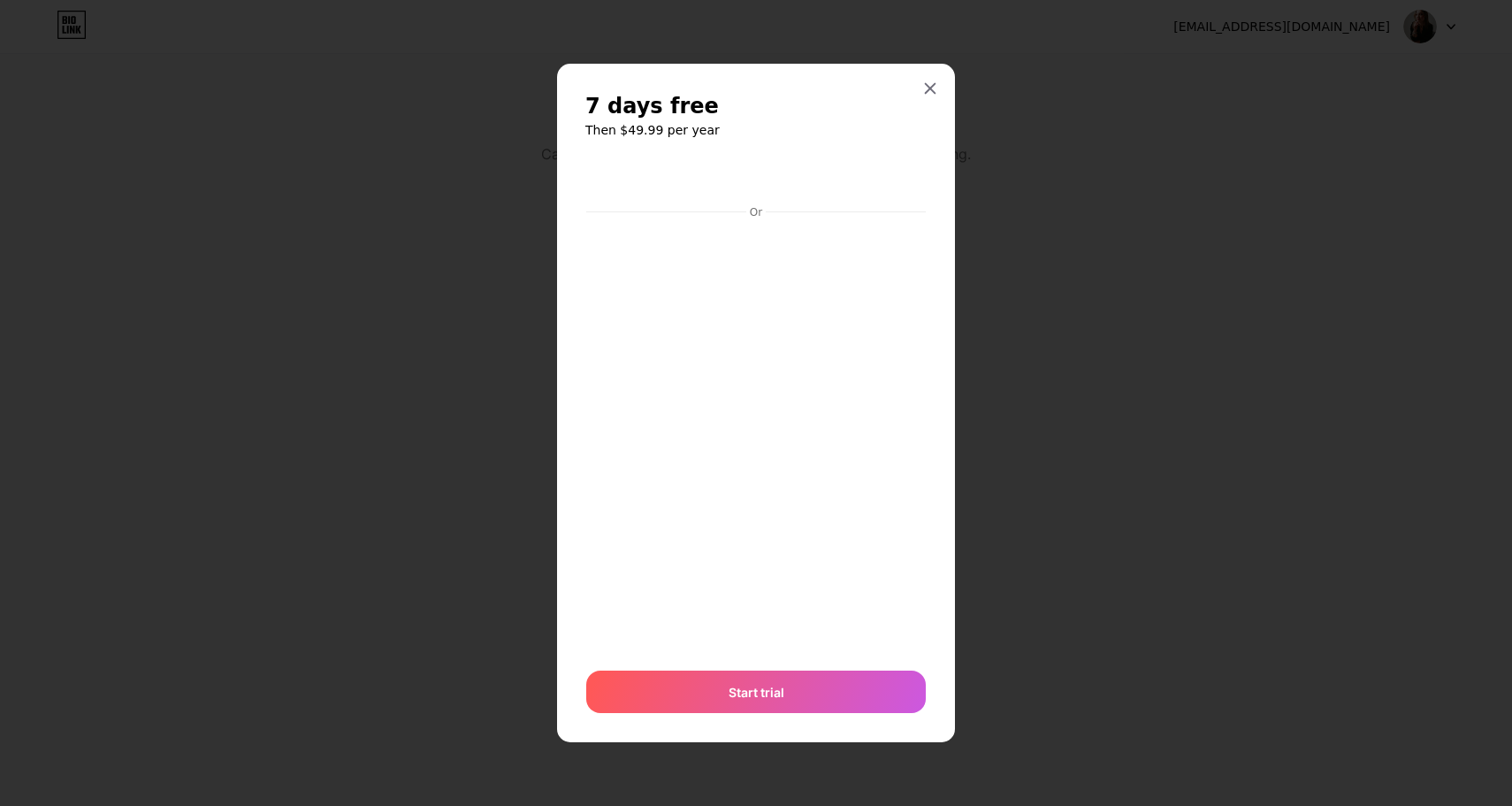
click at [943, 87] on div at bounding box center [930, 88] width 31 height 31
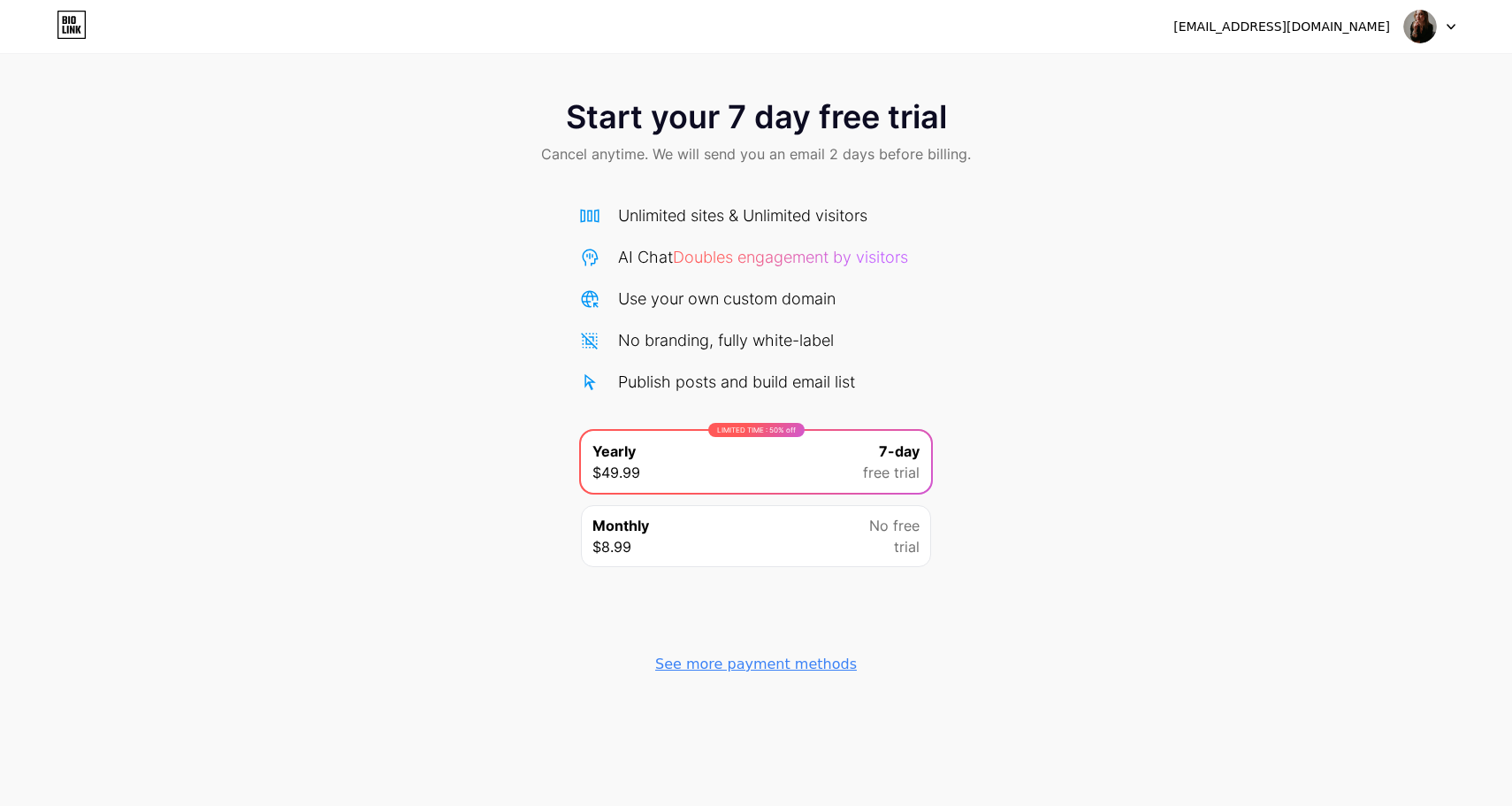
click at [938, 87] on div "Start your 7 day free trial Cancel anytime. We will send you an email 2 days be…" at bounding box center [756, 133] width 1512 height 104
click at [891, 137] on div "Start your 7 day free trial Cancel anytime. We will send you an email 2 days be…" at bounding box center [756, 133] width 1512 height 104
click at [809, 188] on div "Unlimited sites & Unlimited visitors AI Chat Doubles engagement by visitors Use…" at bounding box center [756, 381] width 353 height 392
click at [814, 246] on div "AI Chat Doubles engagement by visitors" at bounding box center [763, 256] width 291 height 24
click at [58, 23] on icon at bounding box center [72, 25] width 27 height 27
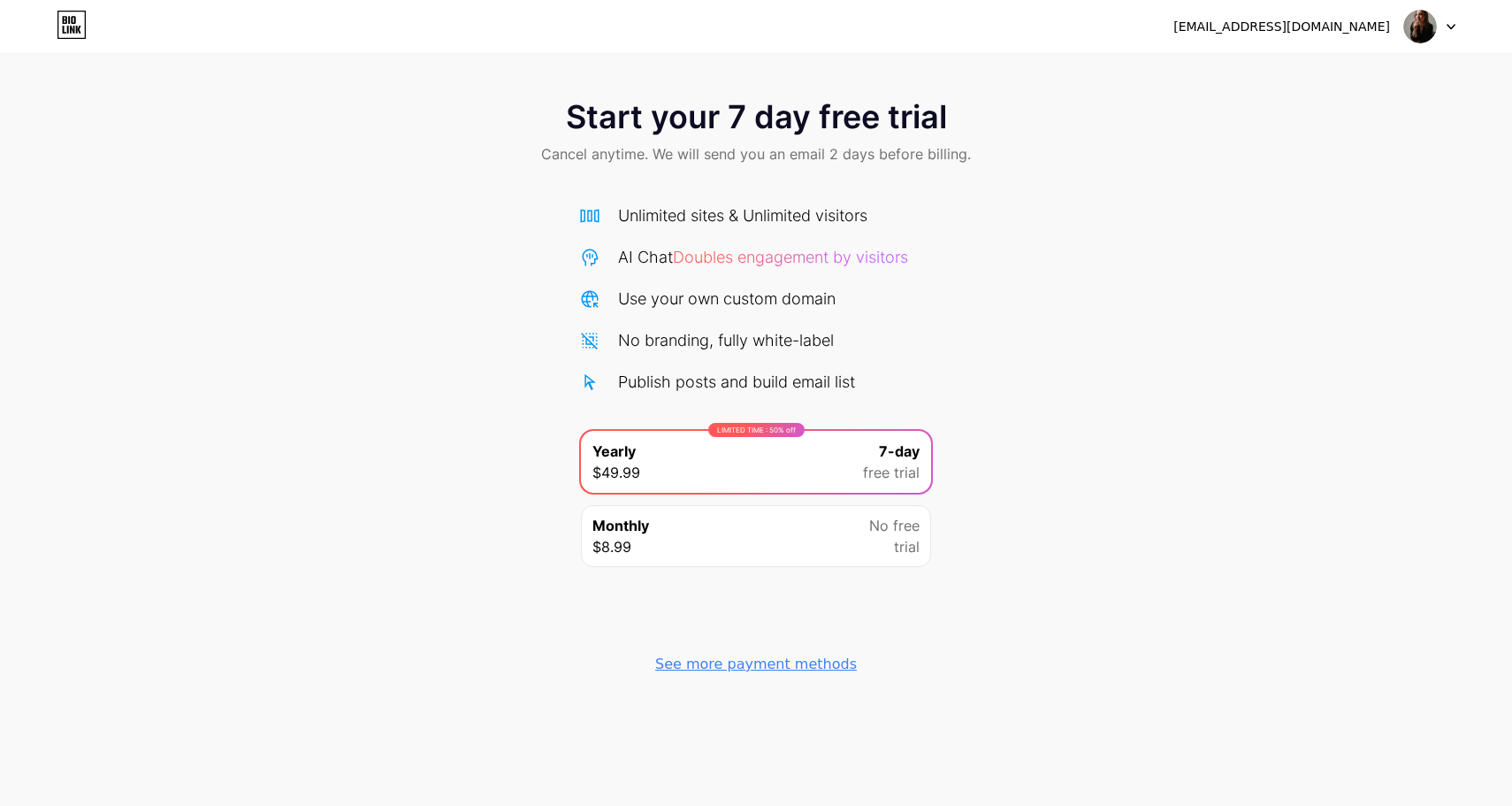
click at [707, 374] on div "Publish posts and build email list" at bounding box center [737, 381] width 237 height 24
click at [738, 300] on div "Use your own custom domain" at bounding box center [727, 299] width 218 height 24
click at [1338, 26] on div "[EMAIL_ADDRESS][DOMAIN_NAME]" at bounding box center [1282, 27] width 217 height 19
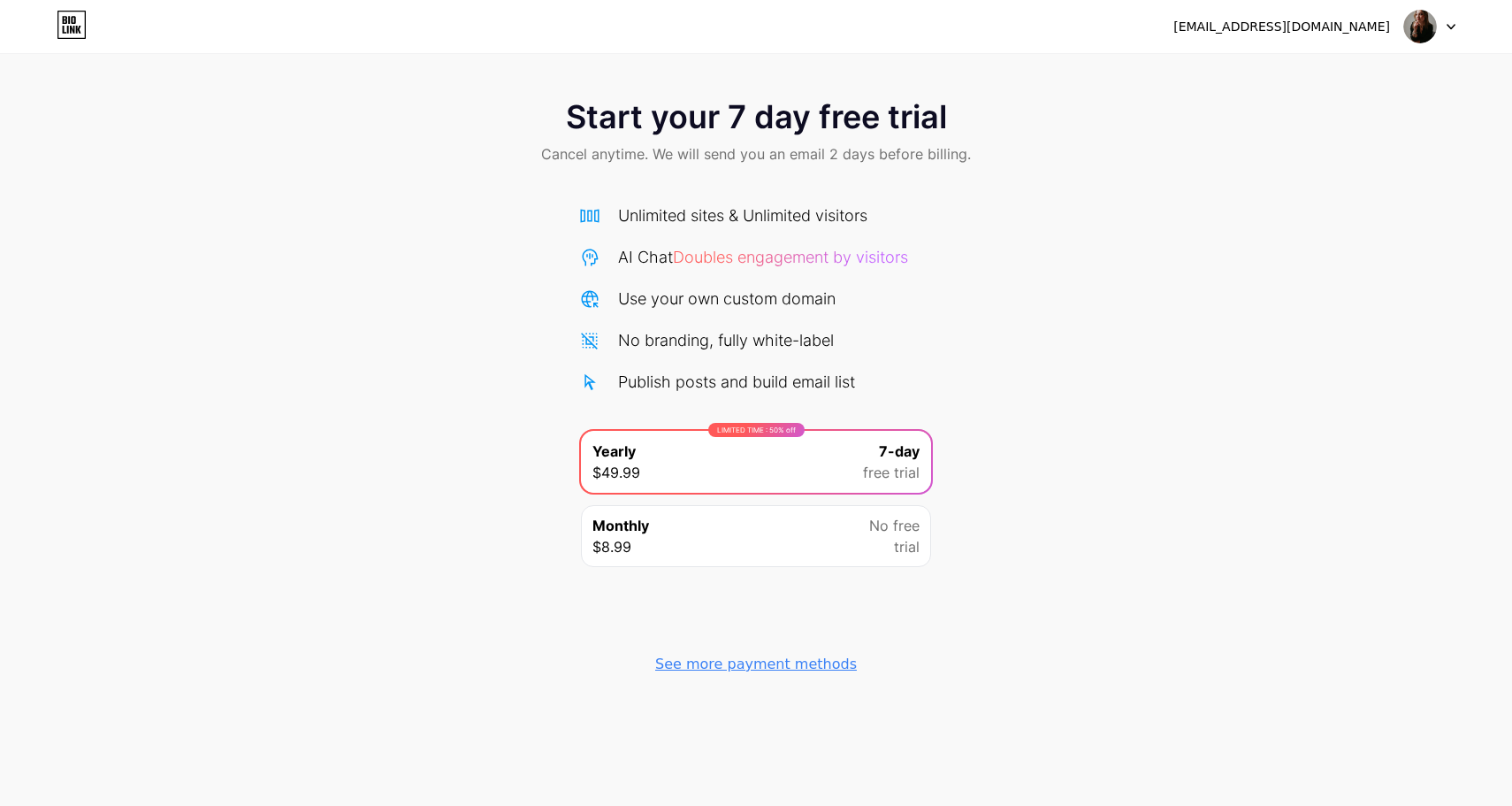
click at [1401, 17] on div "[EMAIL_ADDRESS][DOMAIN_NAME]" at bounding box center [1315, 26] width 282 height 31
click at [1410, 18] on img at bounding box center [1419, 26] width 33 height 33
click at [907, 257] on span "Doubles engagement by visitors" at bounding box center [791, 256] width 236 height 19
click at [1379, 40] on div "[EMAIL_ADDRESS][DOMAIN_NAME]" at bounding box center [1315, 26] width 282 height 31
click at [1427, 17] on img at bounding box center [1419, 26] width 33 height 33
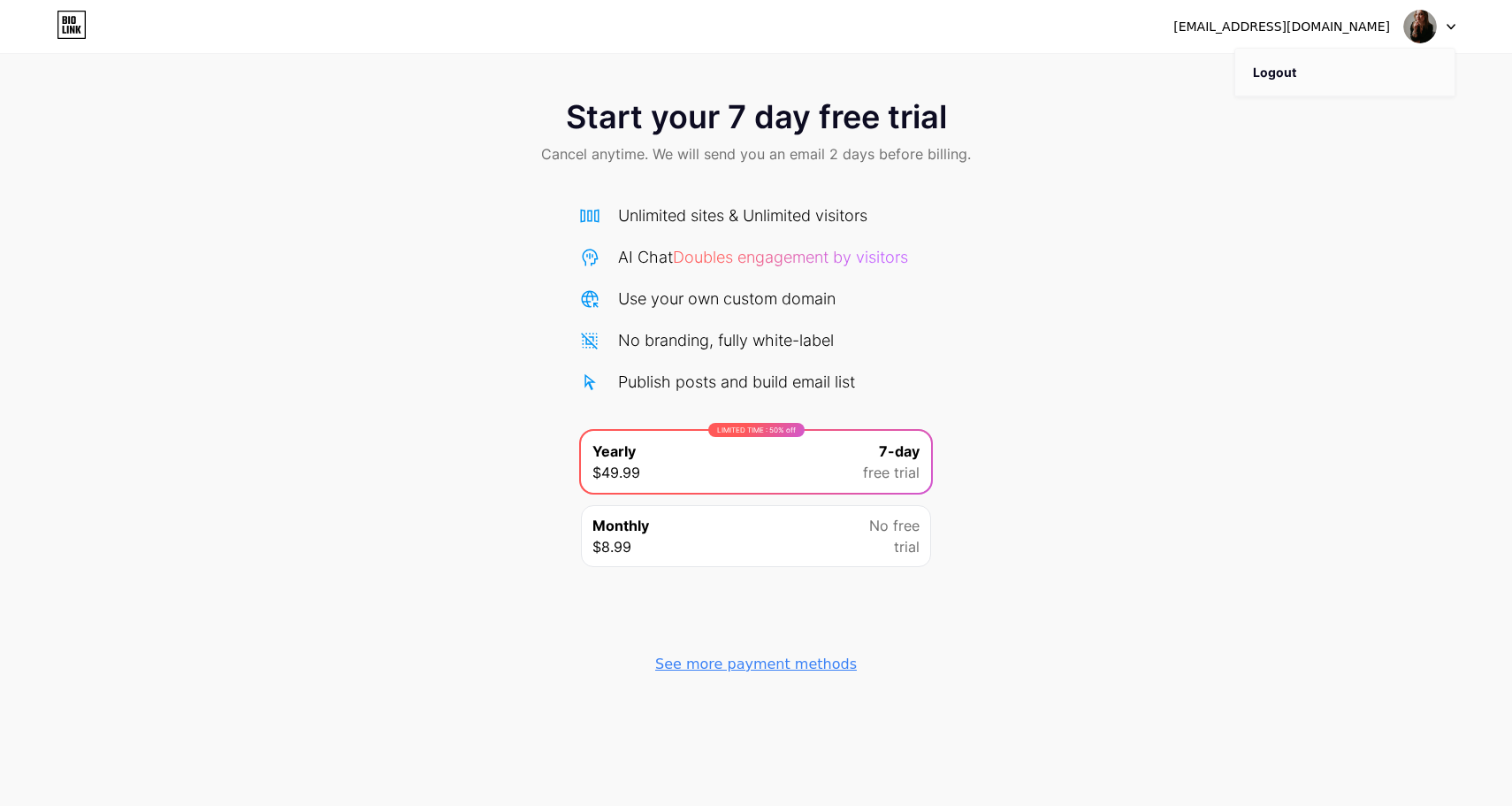
click at [1324, 79] on li "Logout" at bounding box center [1346, 72] width 219 height 48
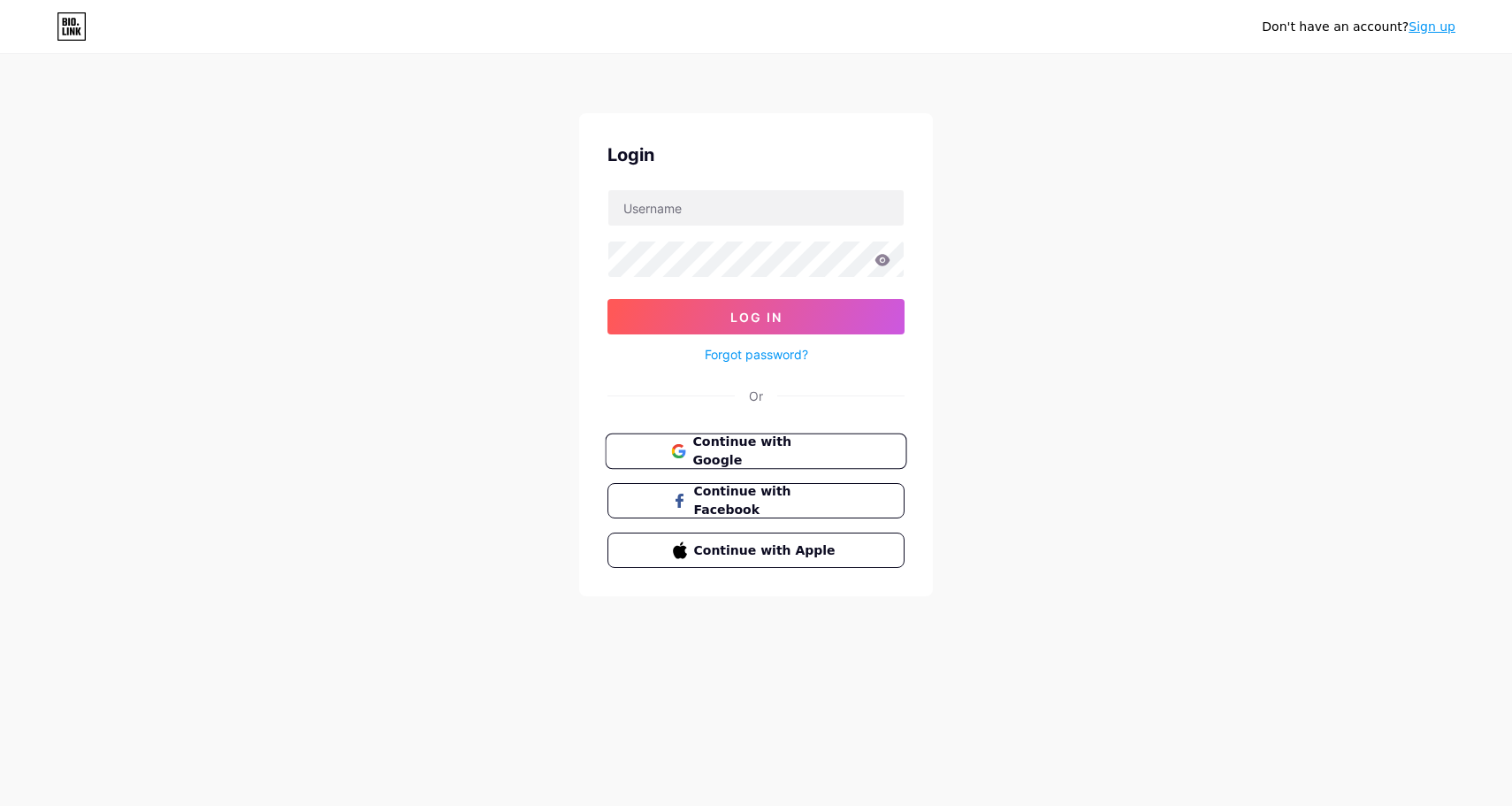
click at [752, 461] on button "Continue with Google" at bounding box center [756, 452] width 301 height 36
